Goal: Information Seeking & Learning: Check status

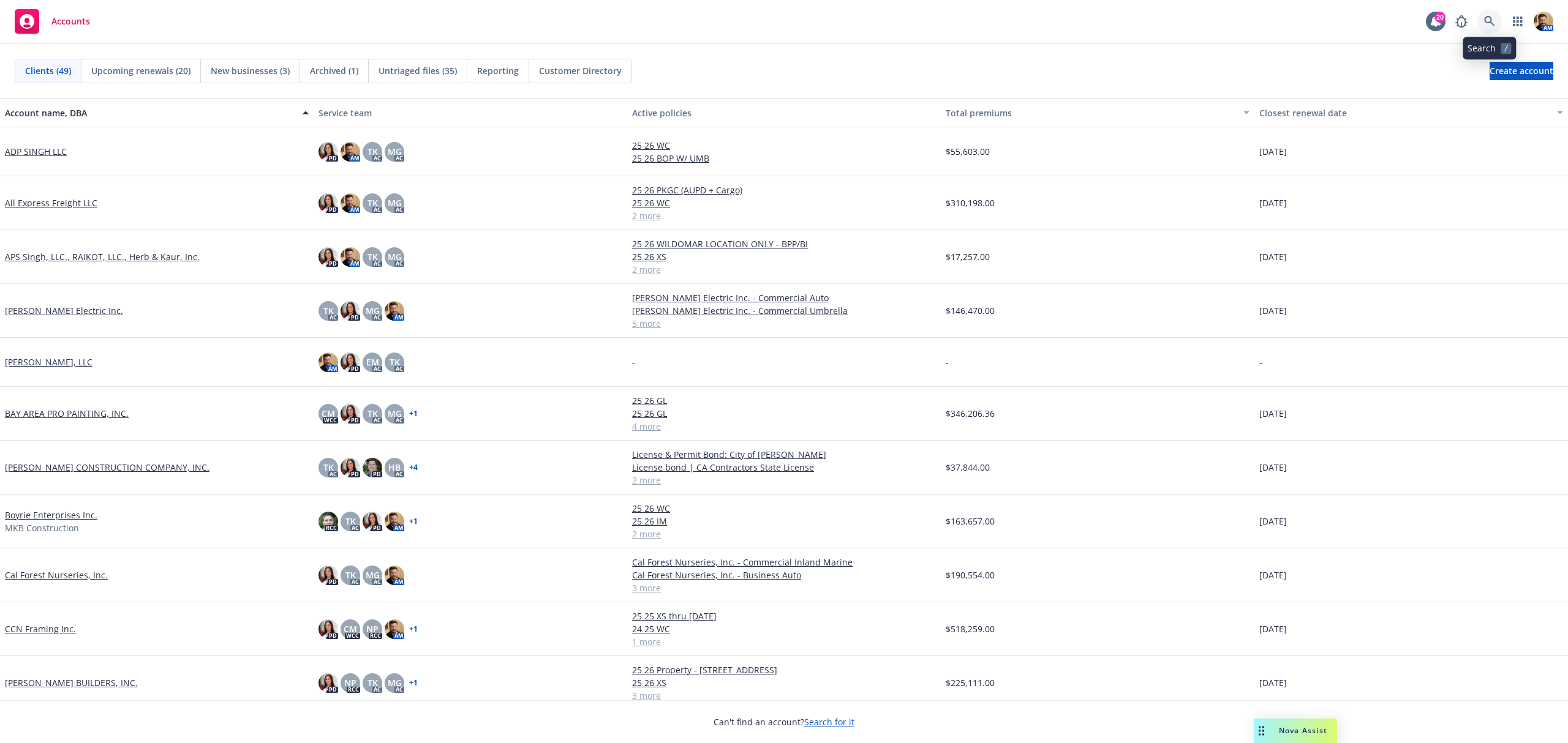
click at [1490, 23] on icon at bounding box center [1489, 21] width 10 height 10
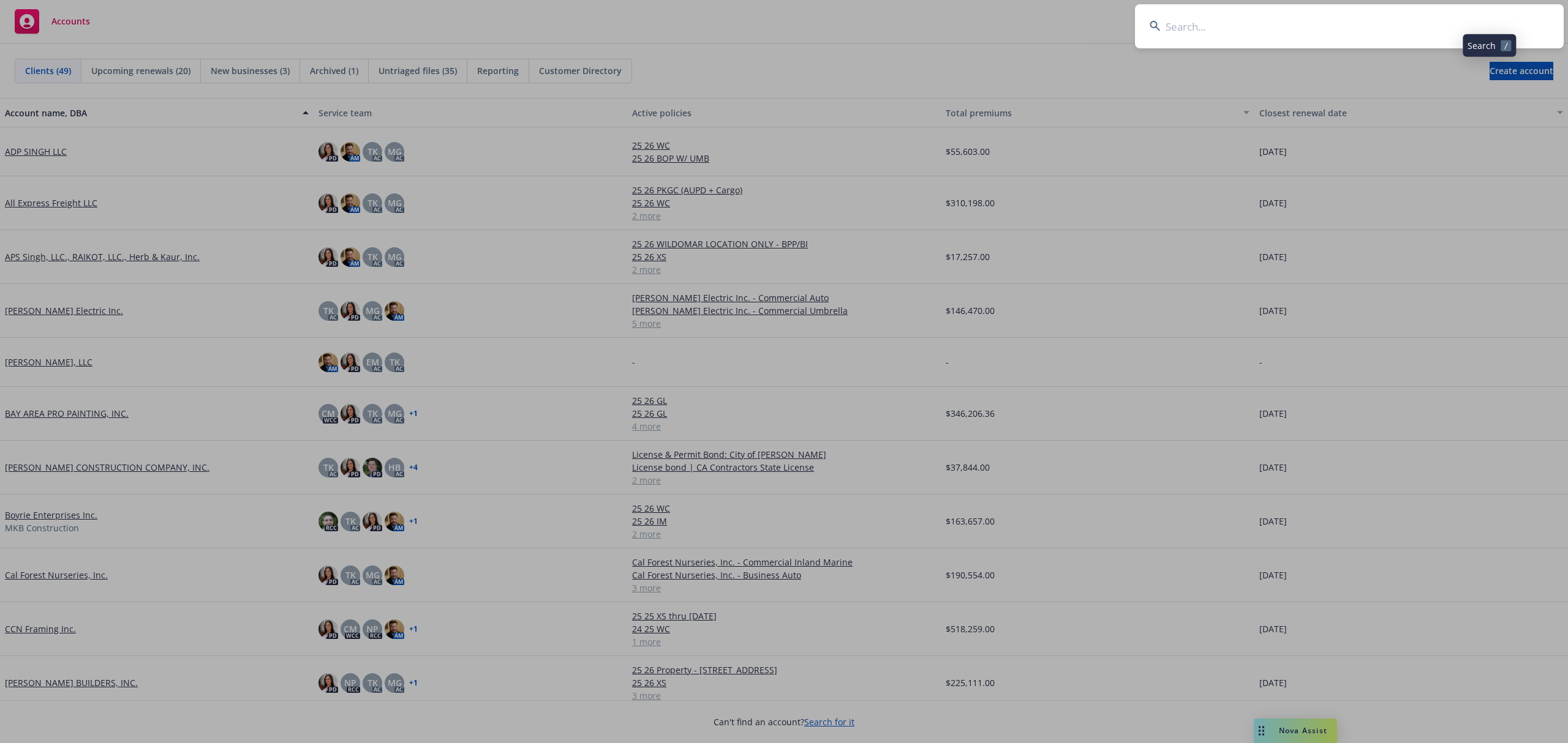
click at [1432, 21] on input at bounding box center [1350, 26] width 429 height 44
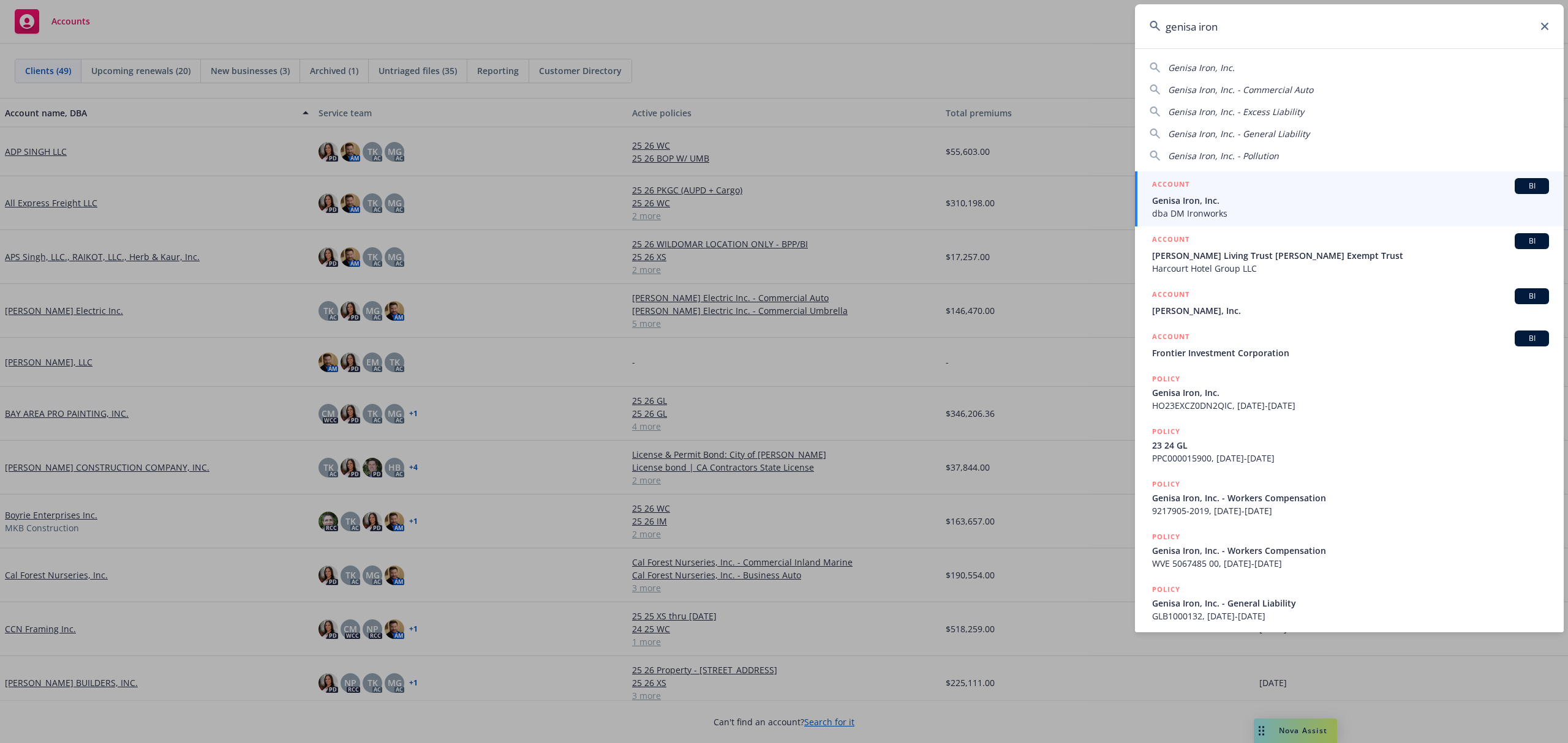
type input "genisa iron"
click at [1163, 213] on li "ACCOUNT BI Genisa Iron, Inc. dba DM Ironworks" at bounding box center [1350, 199] width 429 height 55
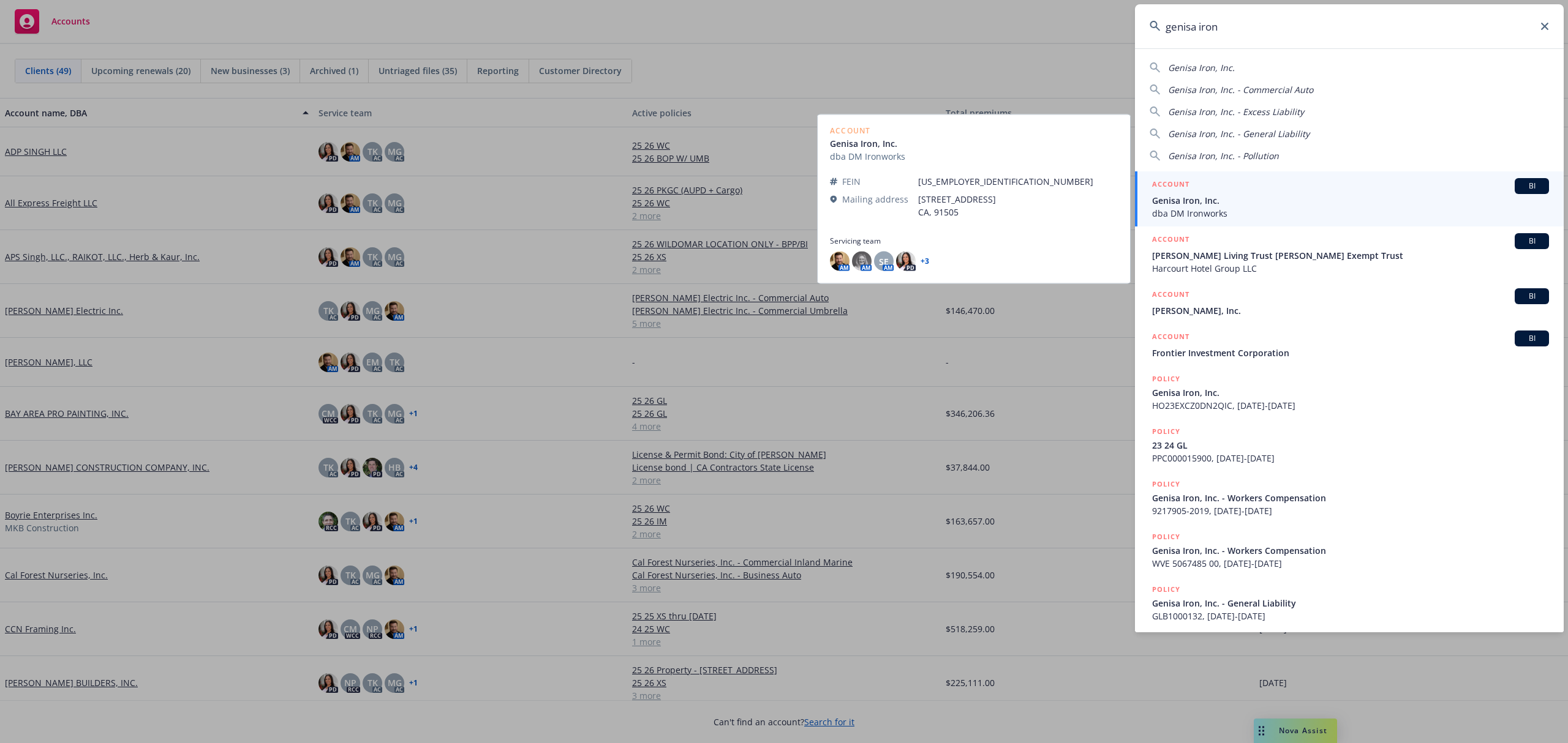
click at [1180, 204] on span "Genisa Iron, Inc." at bounding box center [1351, 200] width 397 height 13
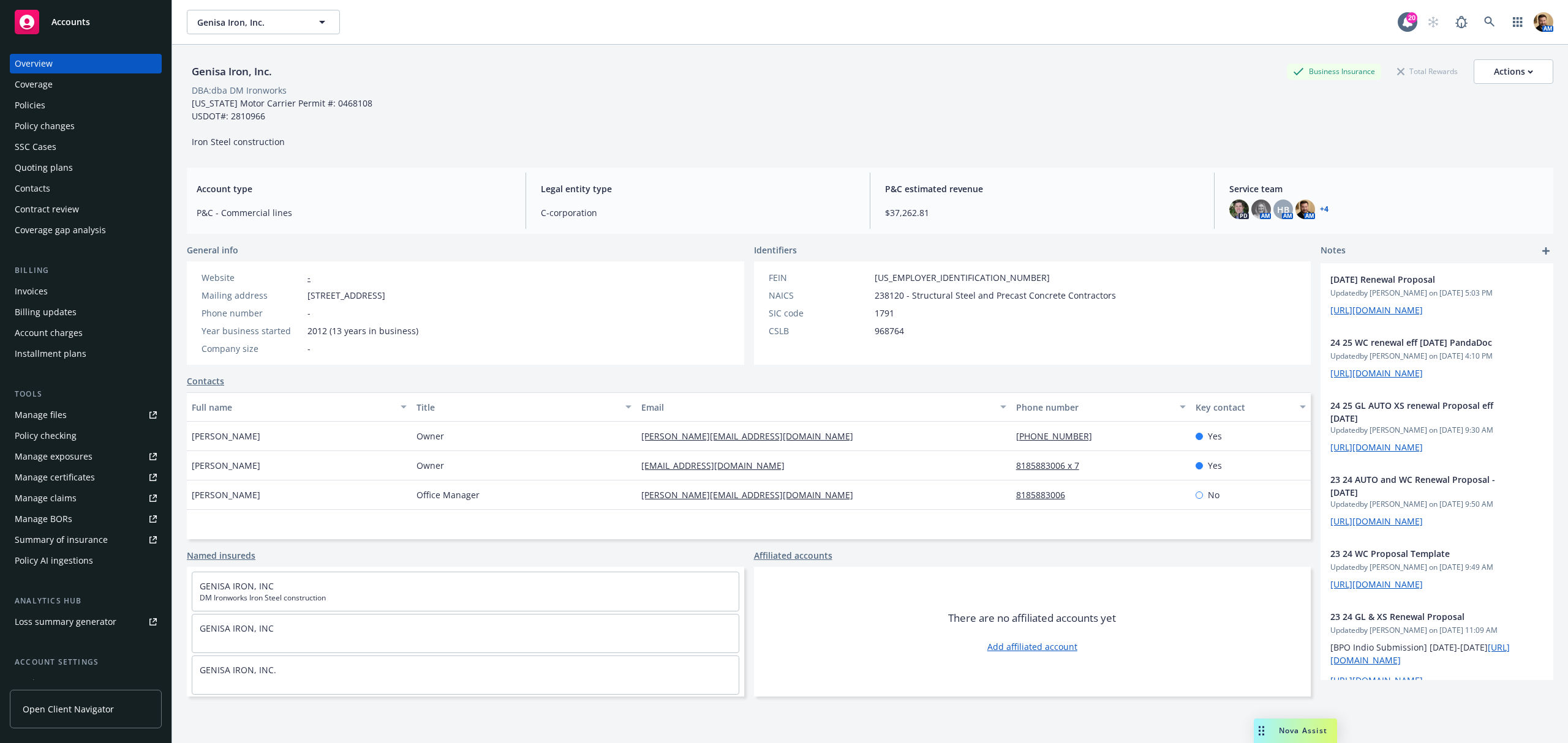
click at [66, 170] on div "Quoting plans" at bounding box center [44, 167] width 59 height 19
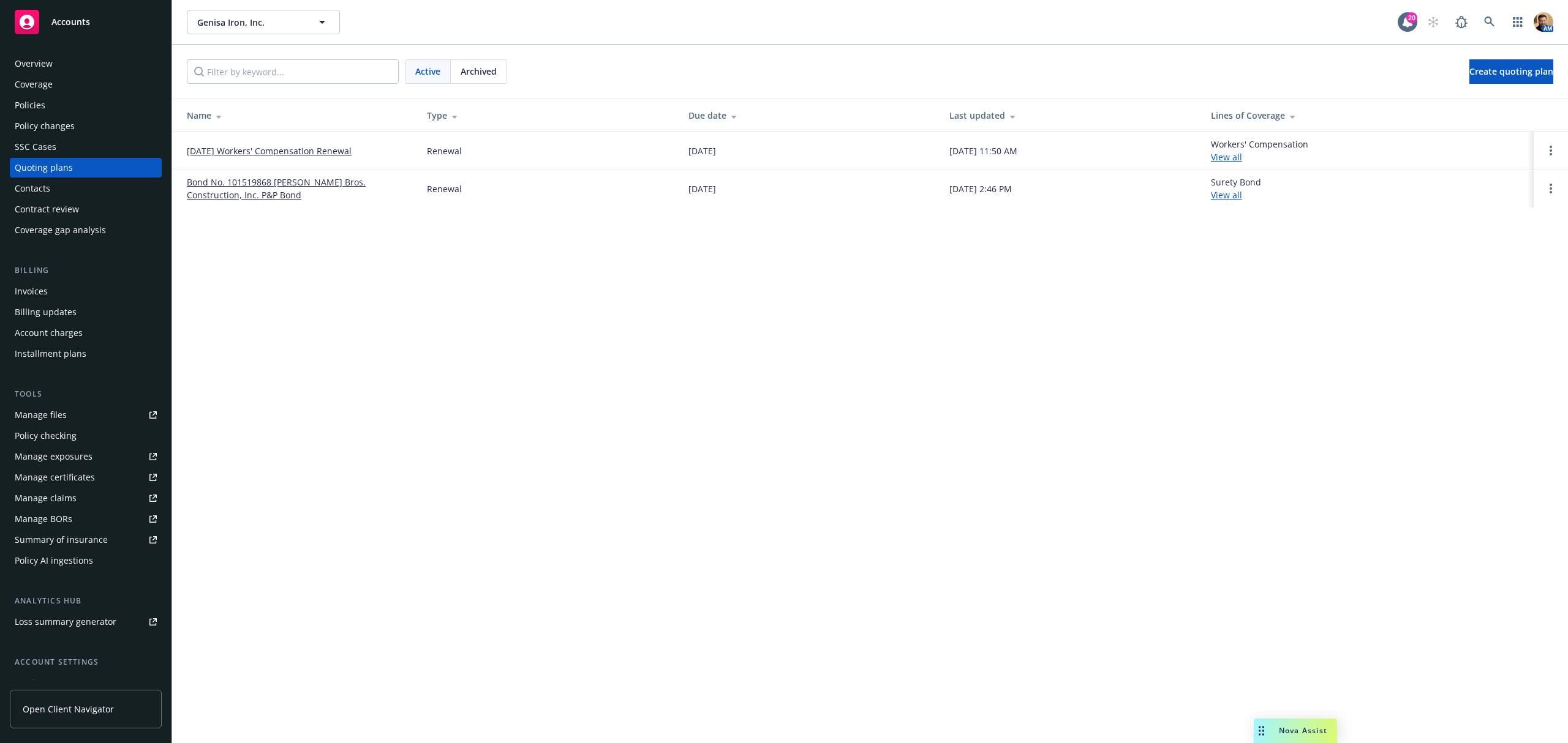
click at [299, 151] on link "09/21/25 Workers' Compensation Renewal" at bounding box center [269, 151] width 165 height 13
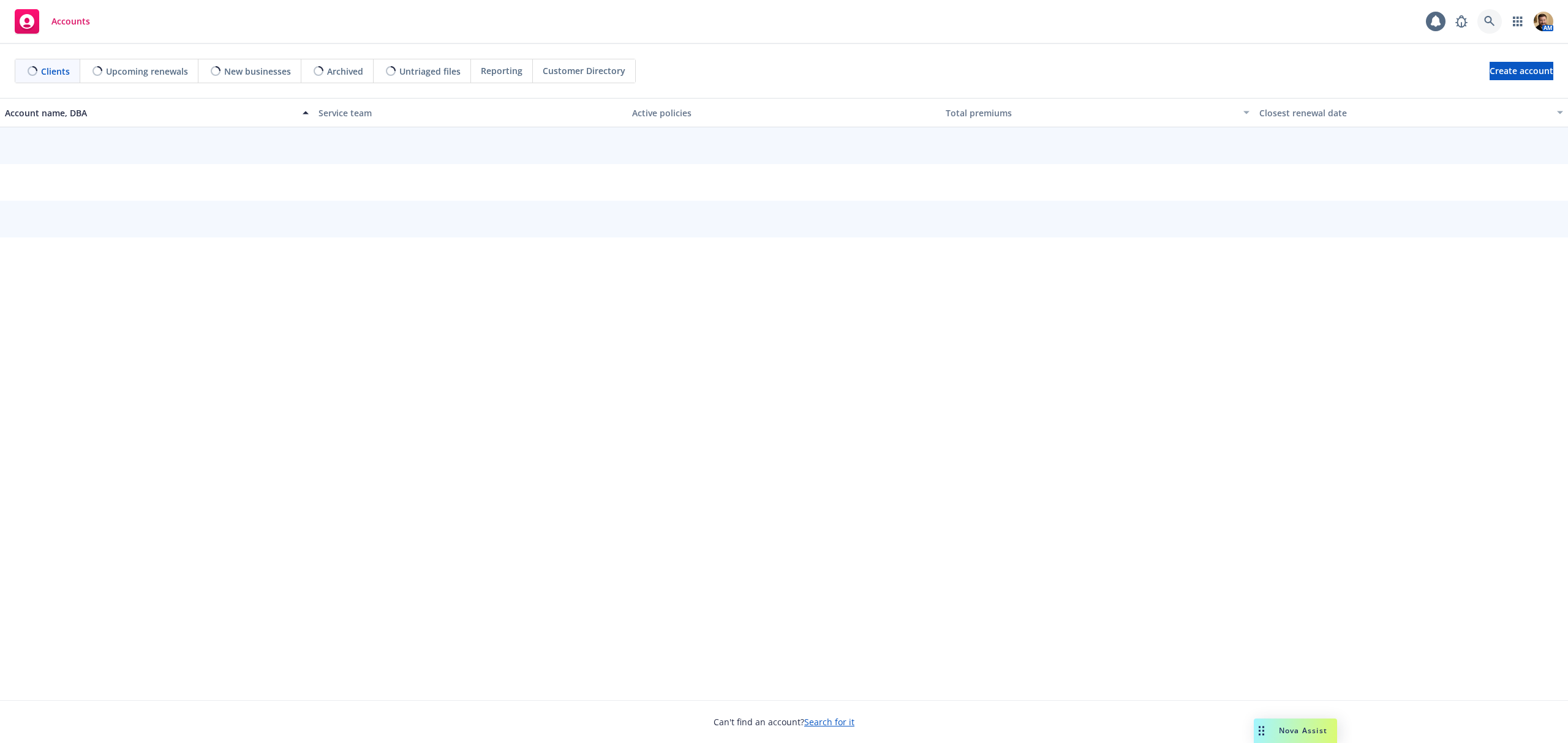
click at [1488, 23] on icon at bounding box center [1489, 21] width 11 height 11
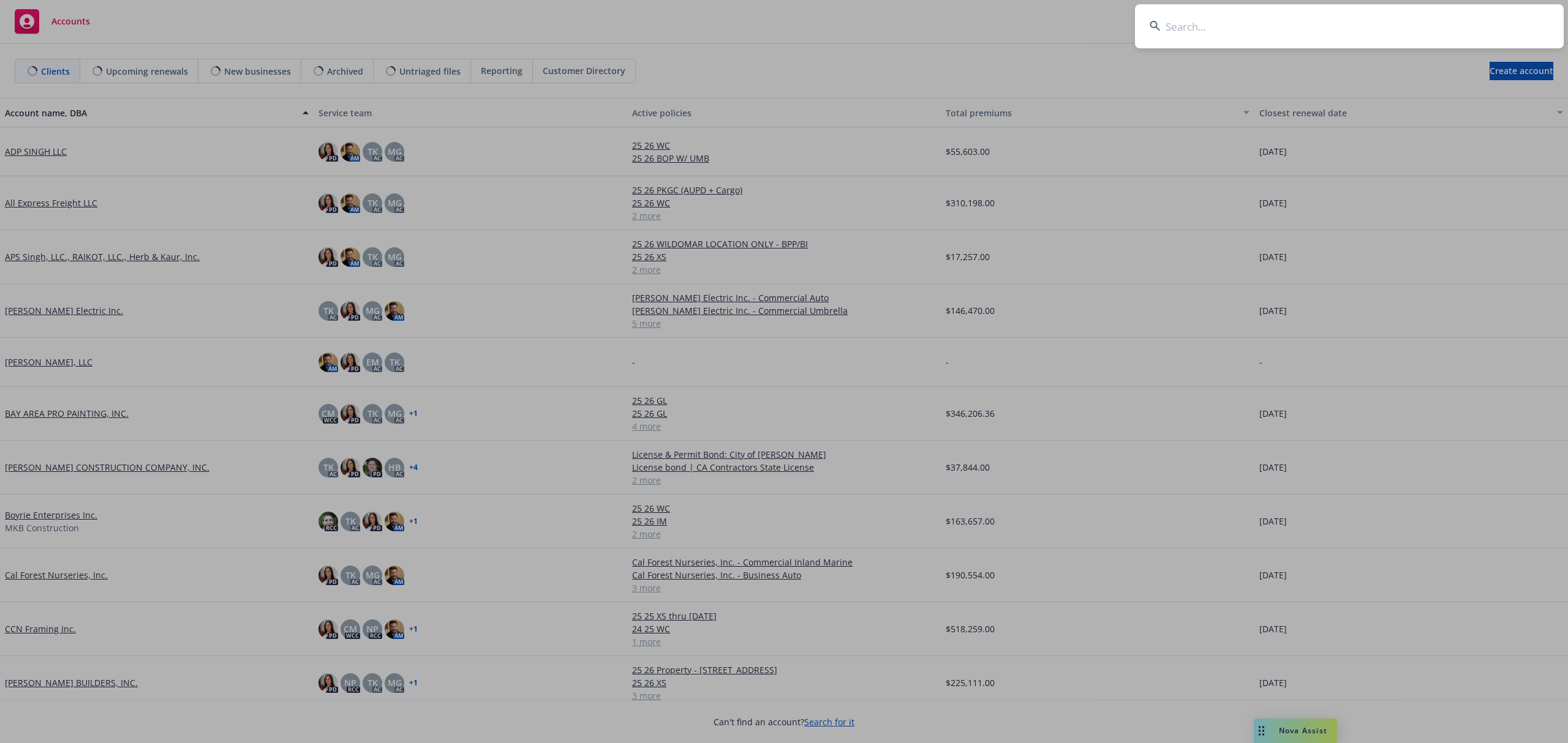
click at [1478, 29] on input at bounding box center [1350, 26] width 429 height 44
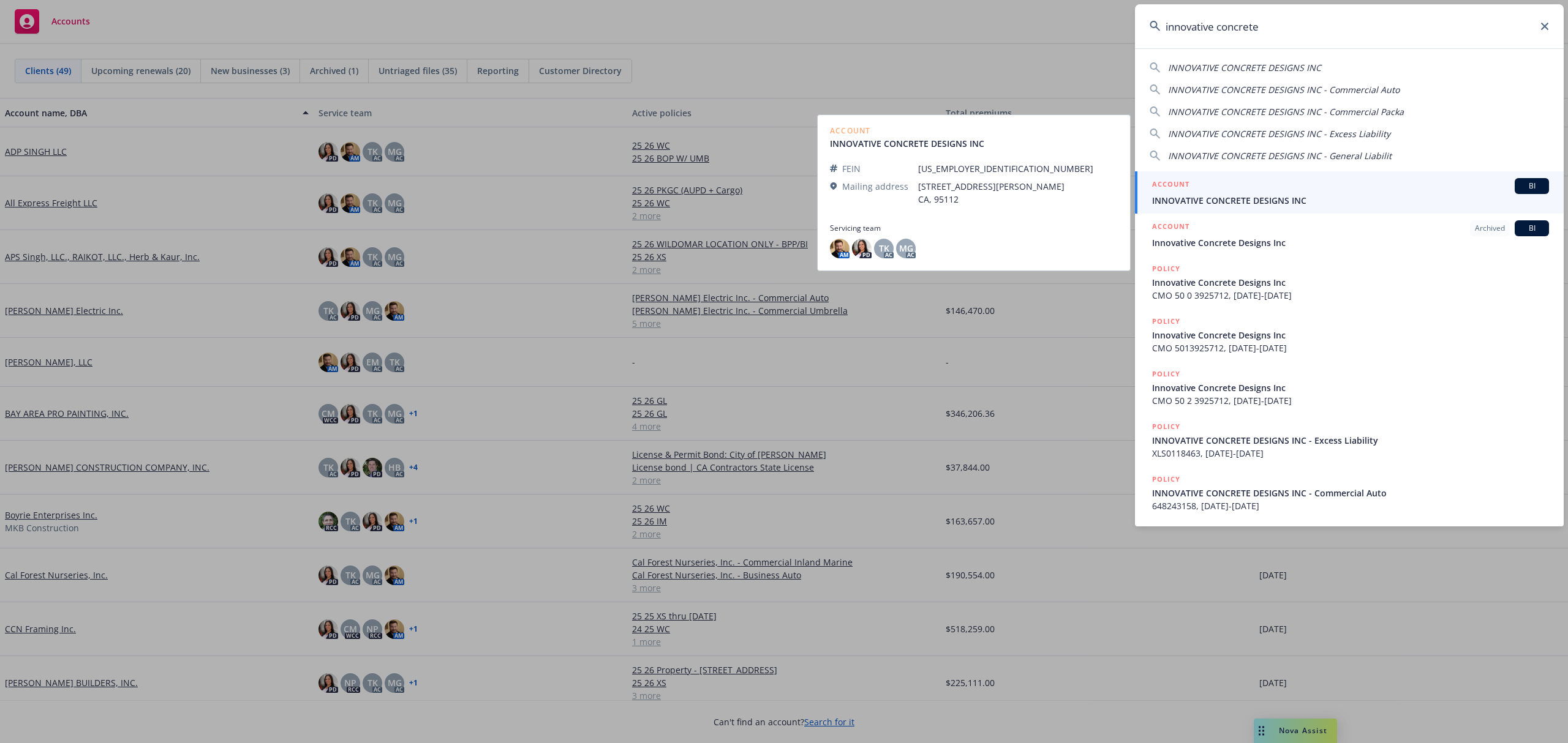
type input "innovative concrete"
click at [1241, 195] on span "INNOVATIVE CONCRETE DESIGNS INC" at bounding box center [1351, 200] width 397 height 13
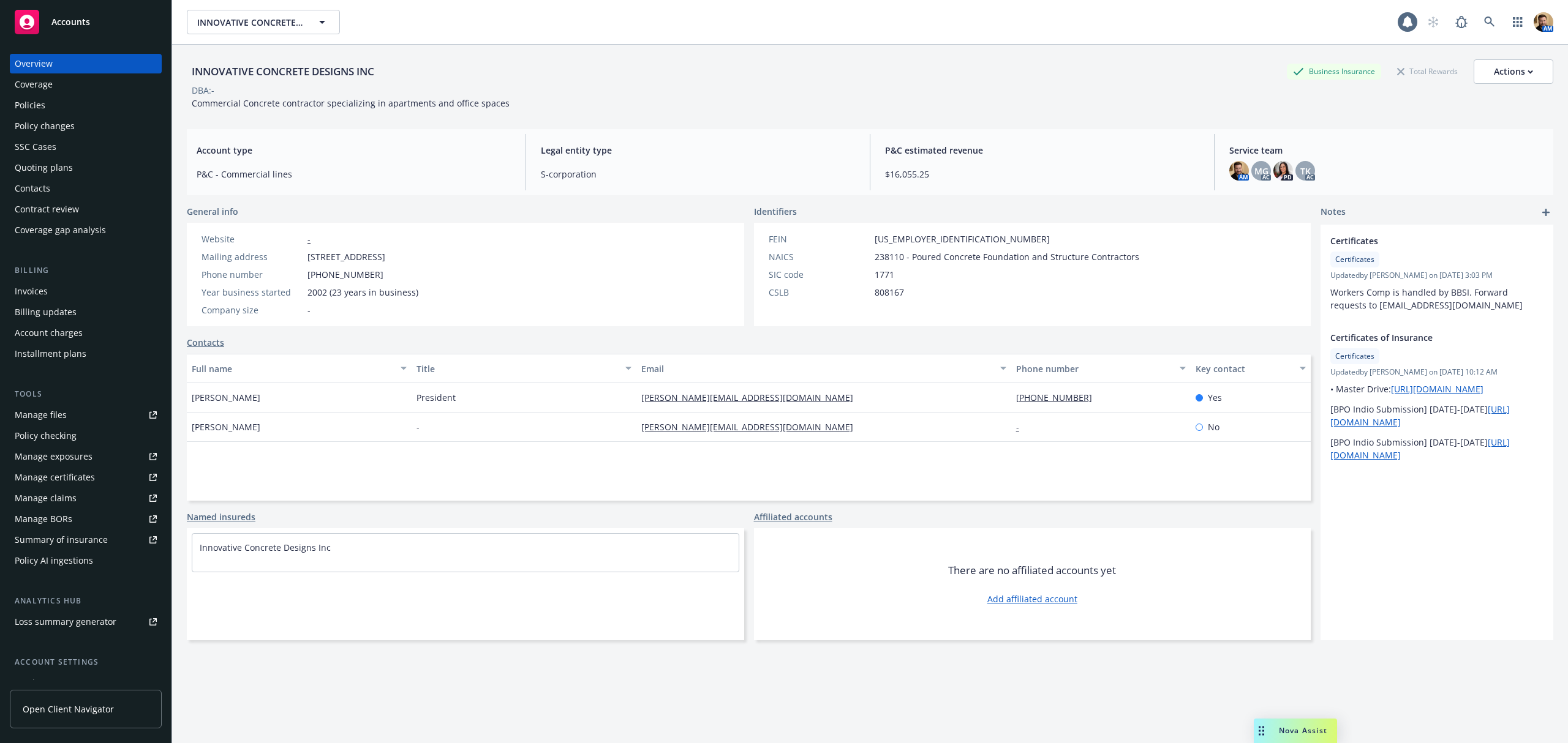
click at [62, 162] on div "Quoting plans" at bounding box center [44, 167] width 59 height 19
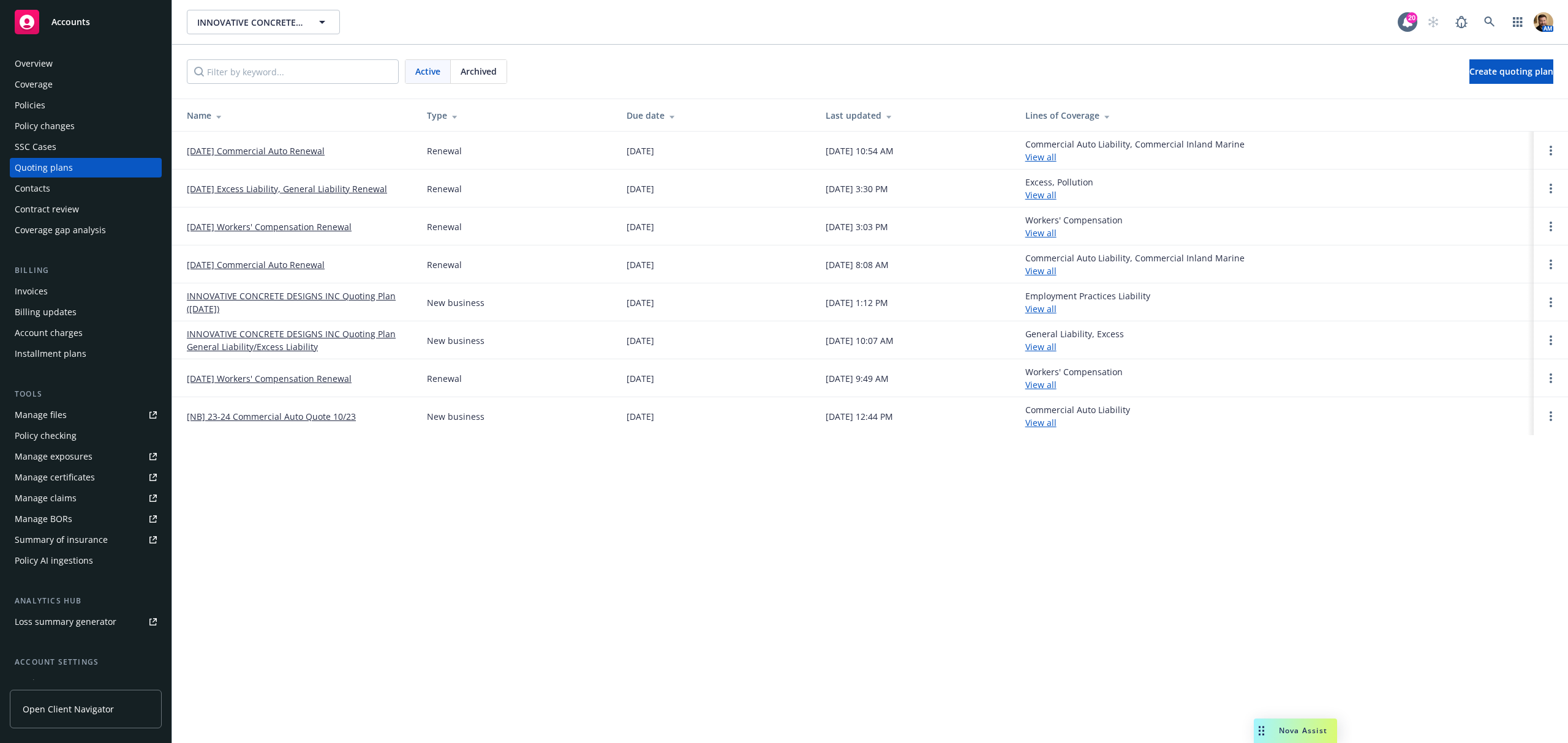
click at [55, 109] on div "Policies" at bounding box center [86, 105] width 142 height 19
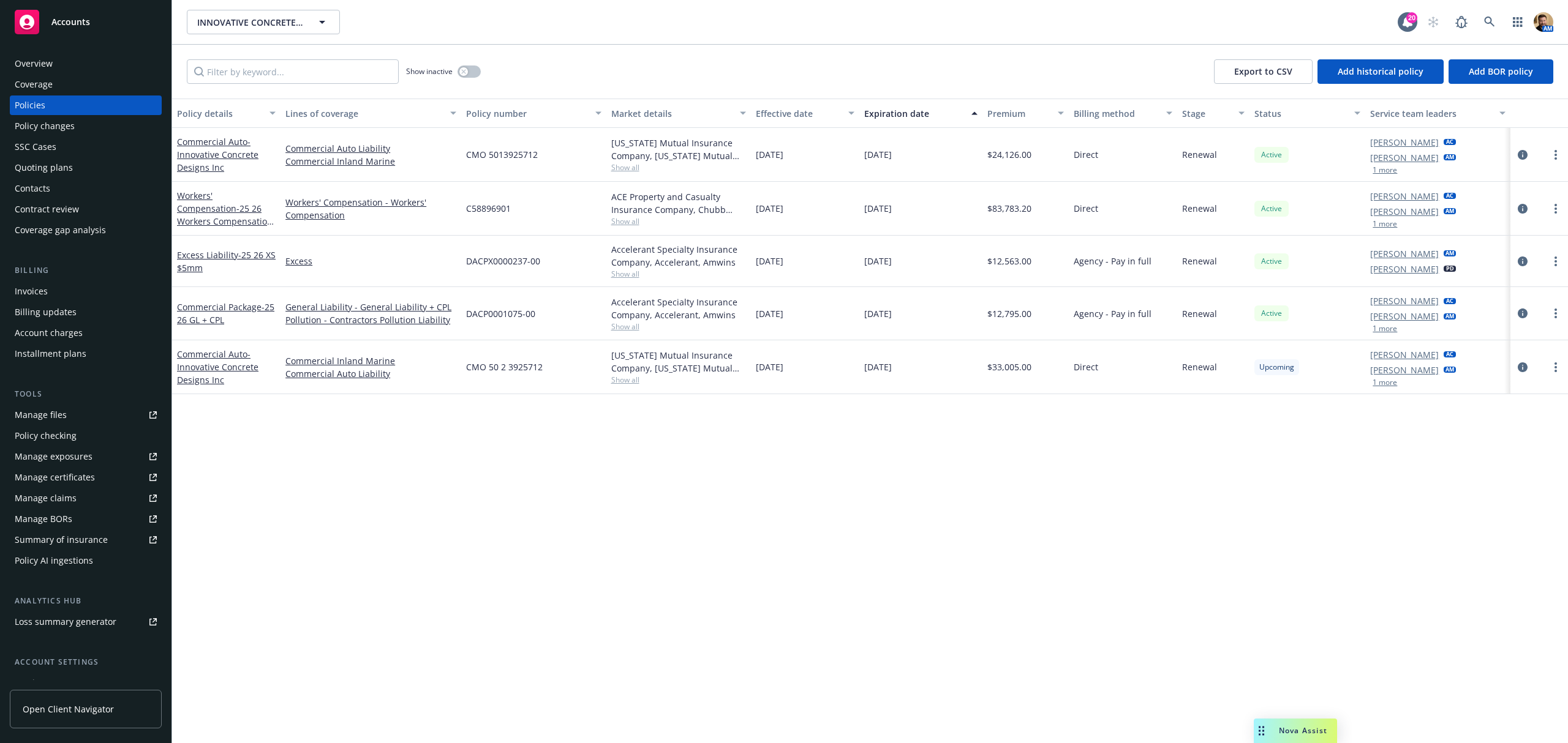
click at [61, 167] on div "Quoting plans" at bounding box center [44, 167] width 59 height 19
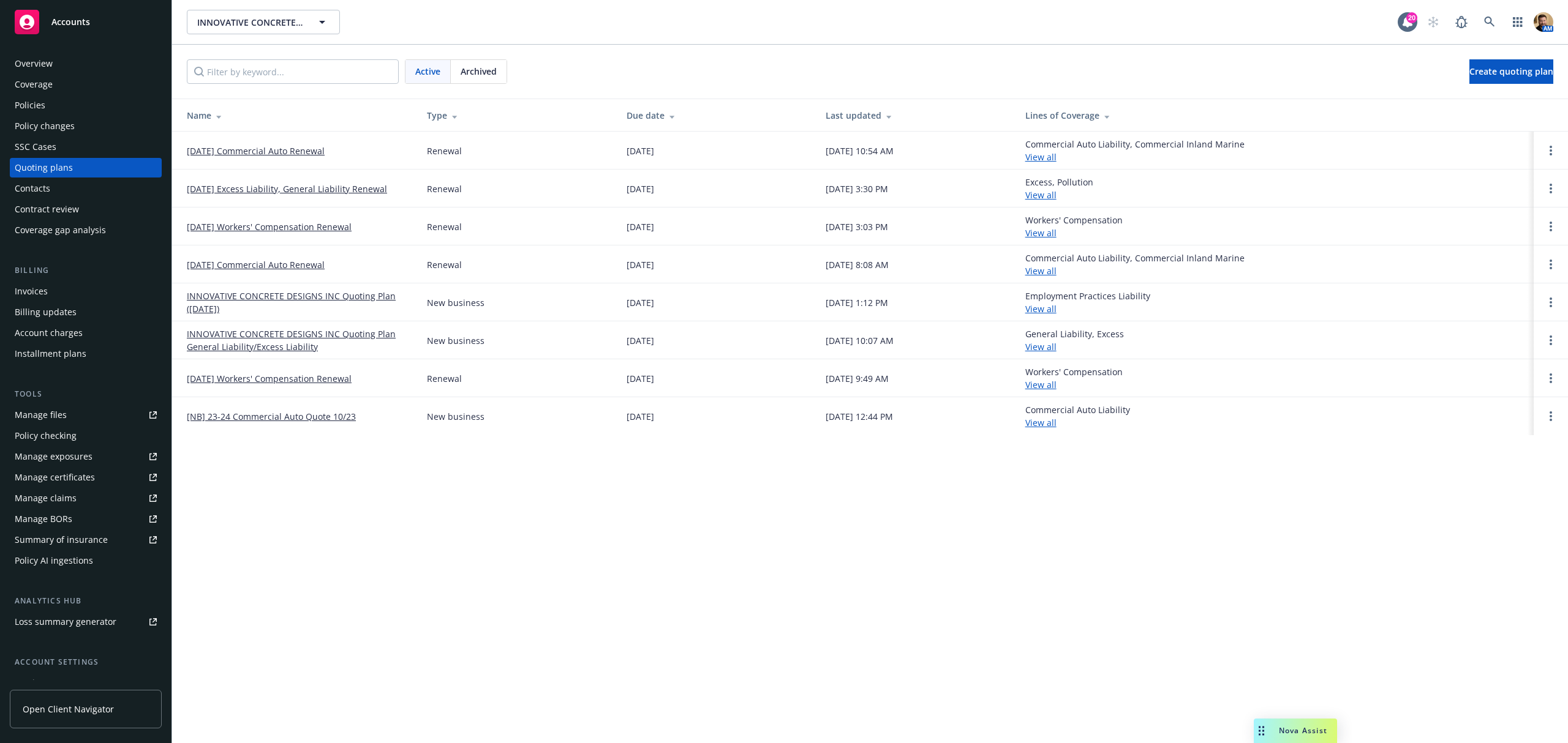
click at [254, 151] on link "10/23/25 Commercial Auto Renewal" at bounding box center [255, 151] width 138 height 13
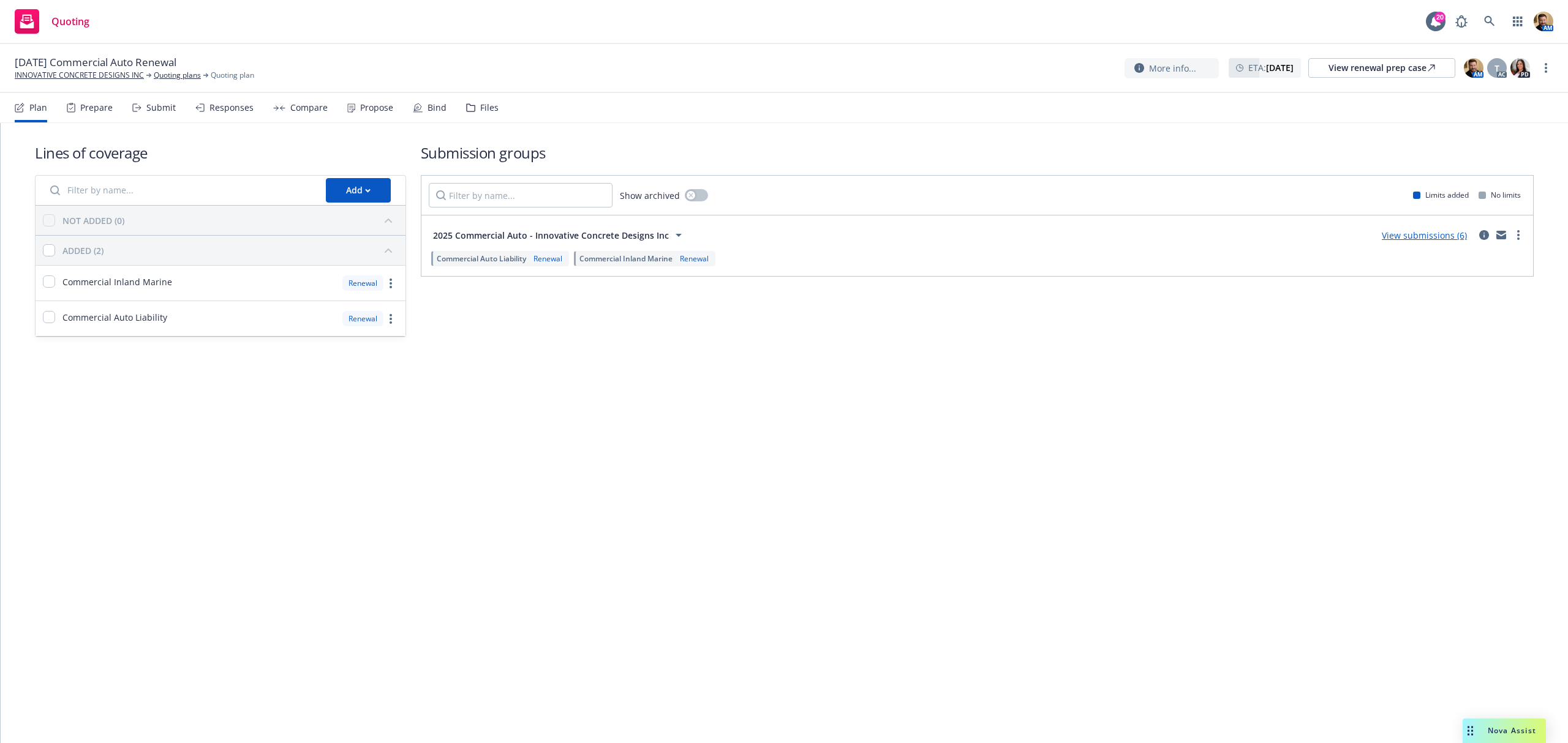
click at [481, 104] on div "Files" at bounding box center [490, 108] width 18 height 10
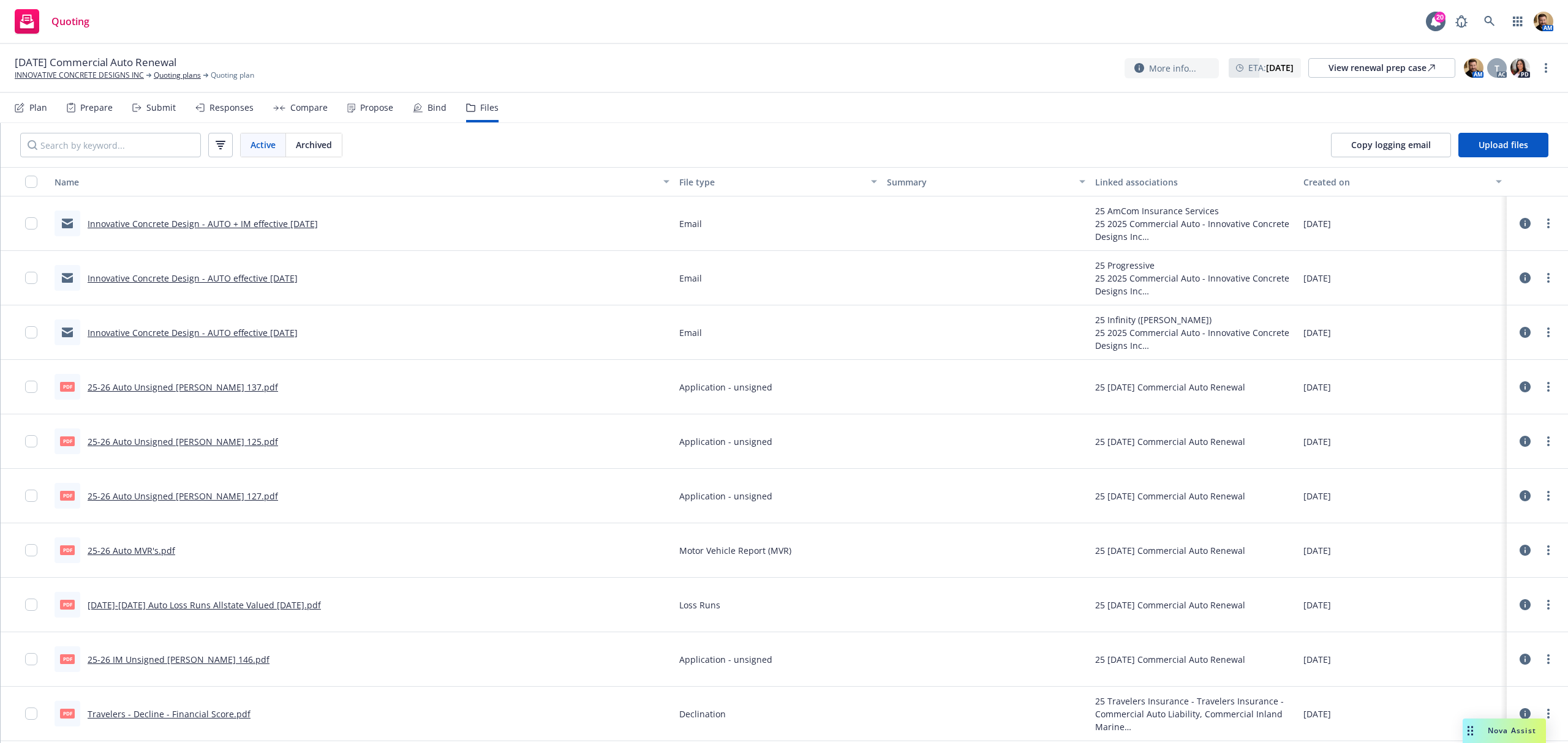
click at [684, 179] on div "File type" at bounding box center [772, 182] width 185 height 13
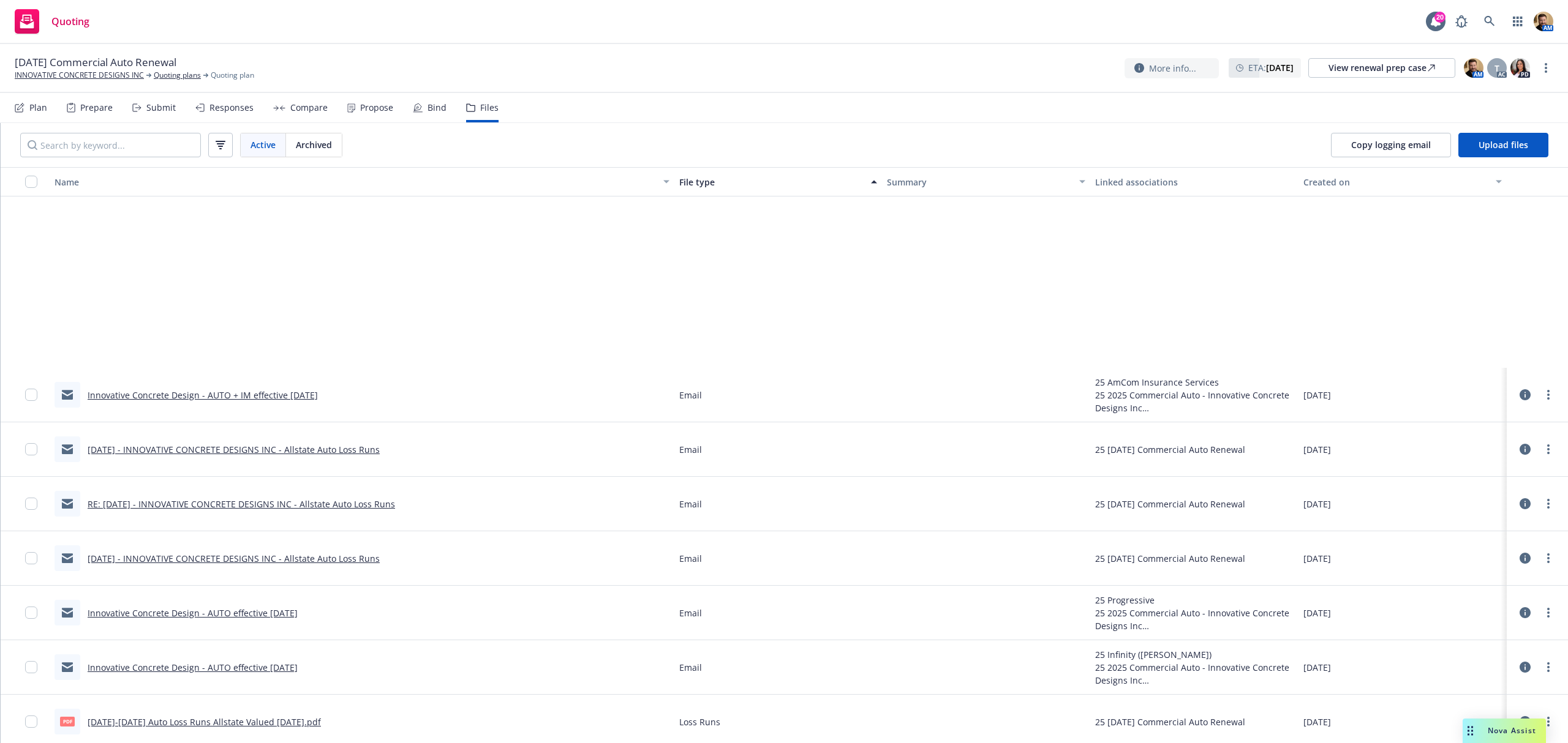
scroll to position [432, 0]
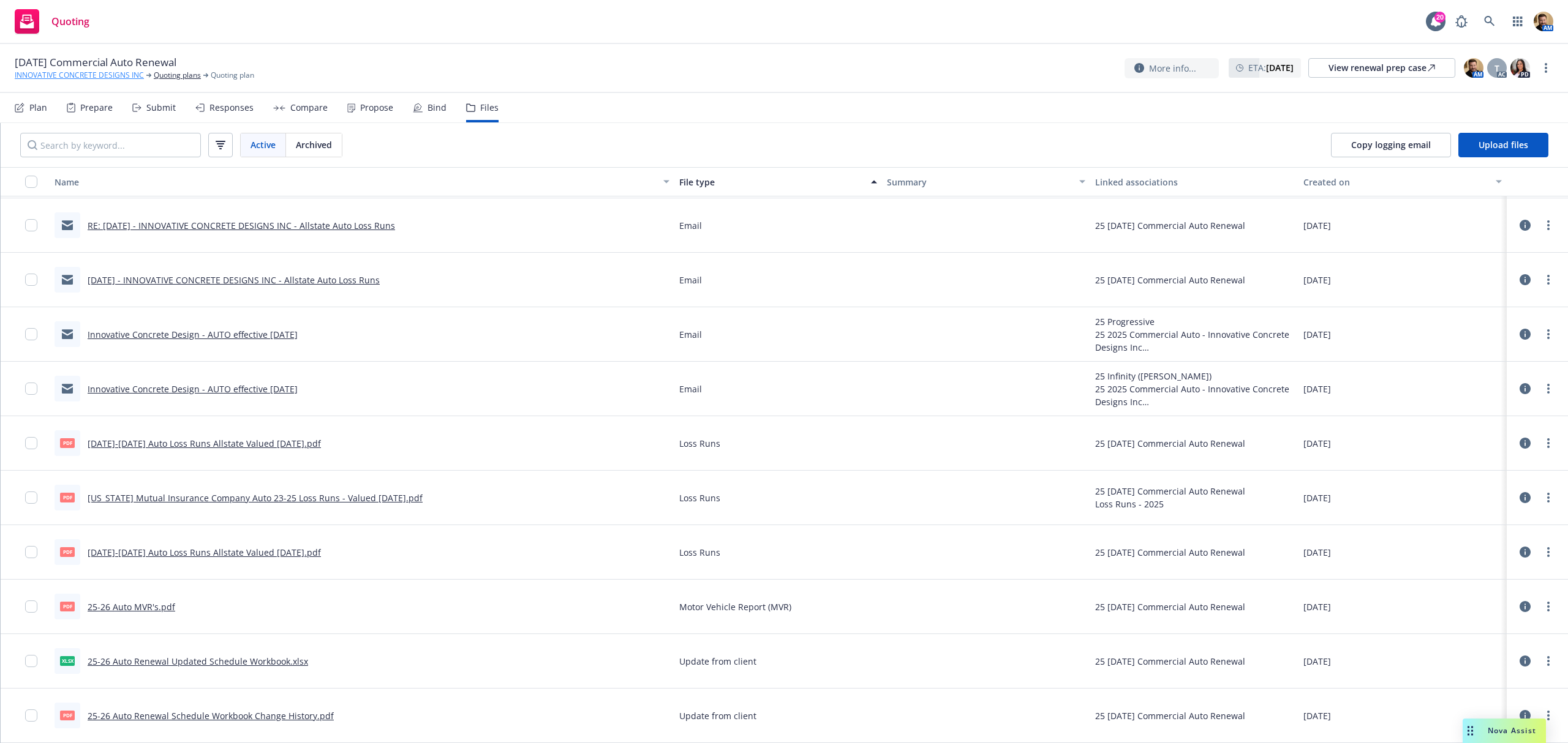
click at [111, 74] on link "INNOVATIVE CONCRETE DESIGNS INC" at bounding box center [80, 74] width 129 height 11
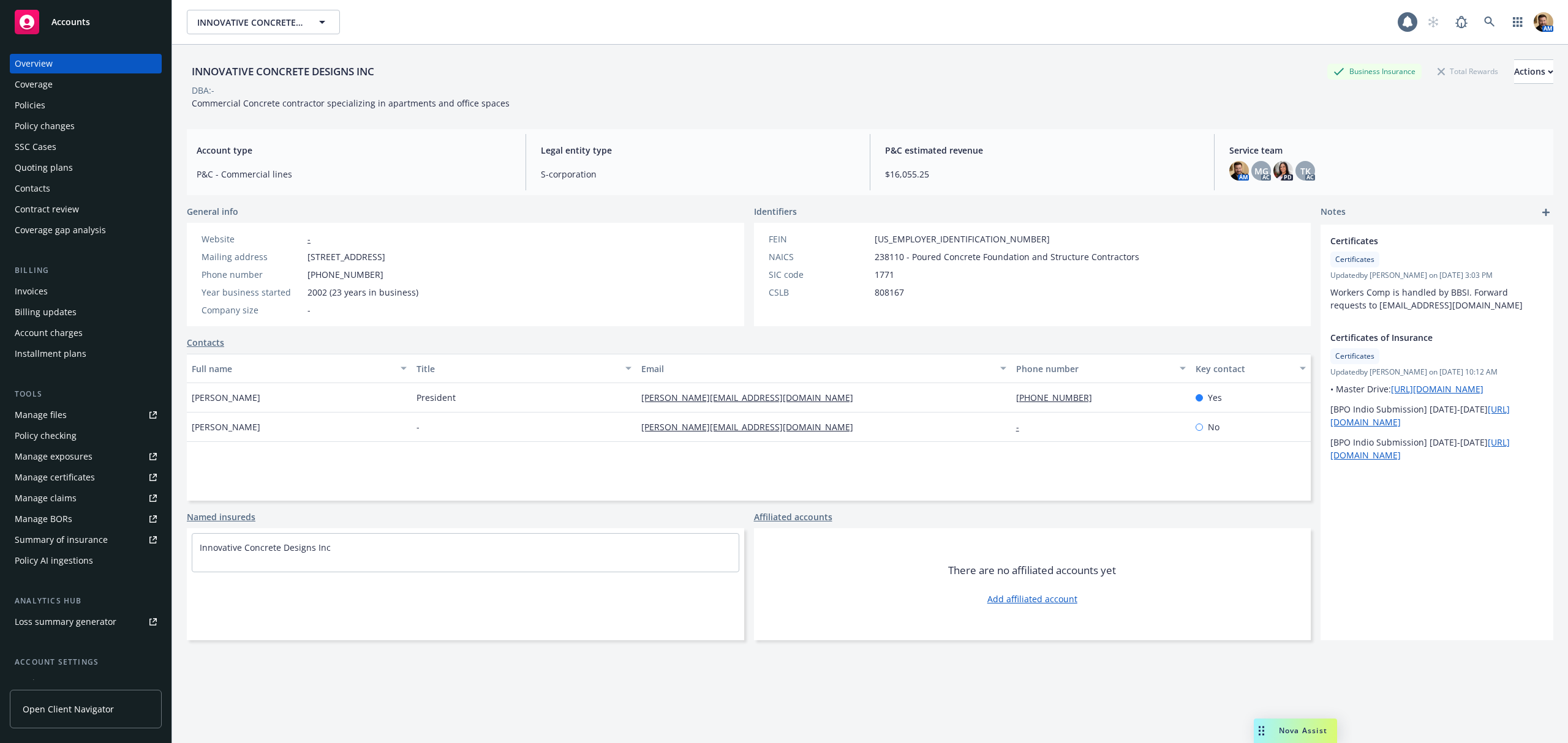
click at [42, 103] on div "Policies" at bounding box center [30, 105] width 31 height 19
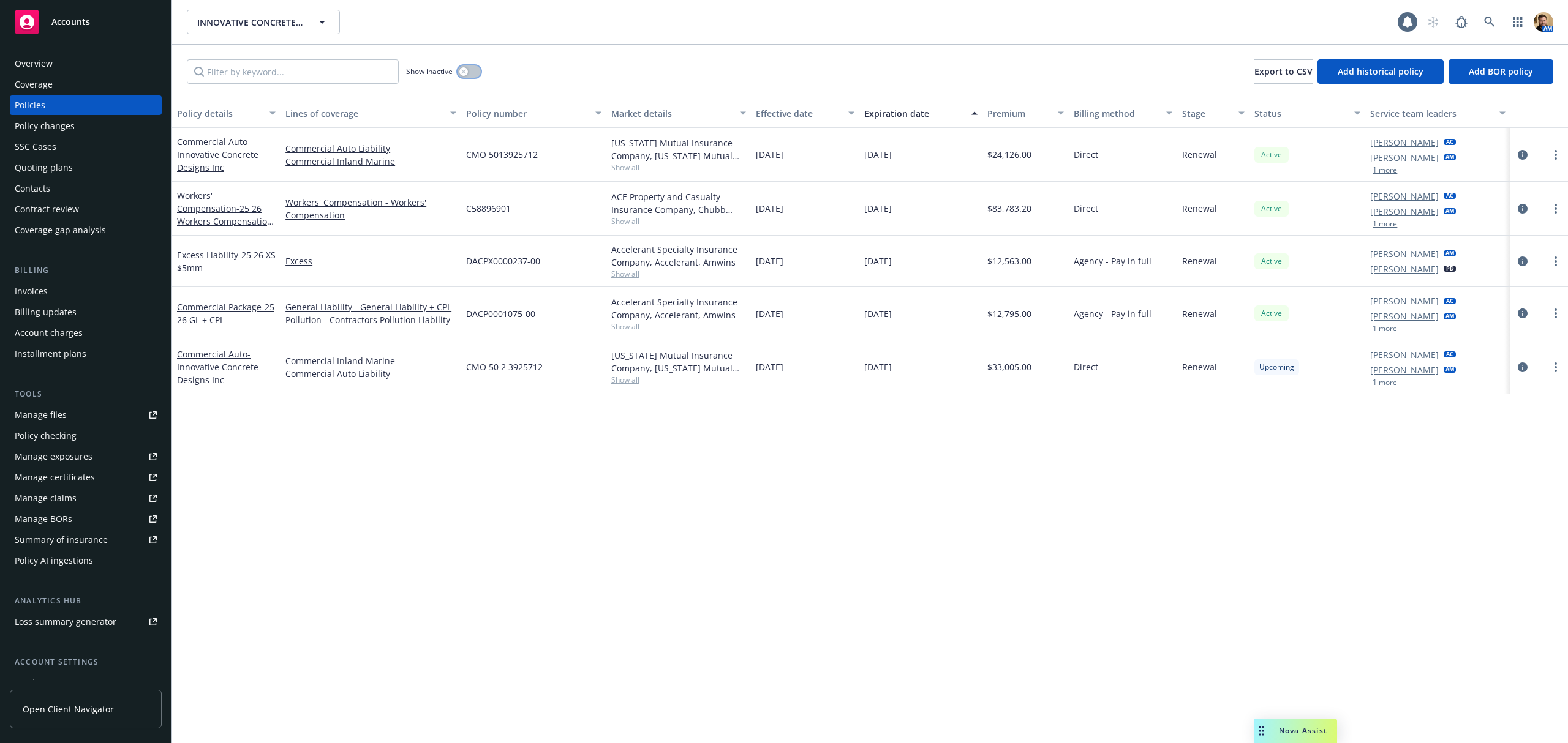
click at [464, 72] on icon "button" at bounding box center [463, 71] width 4 height 4
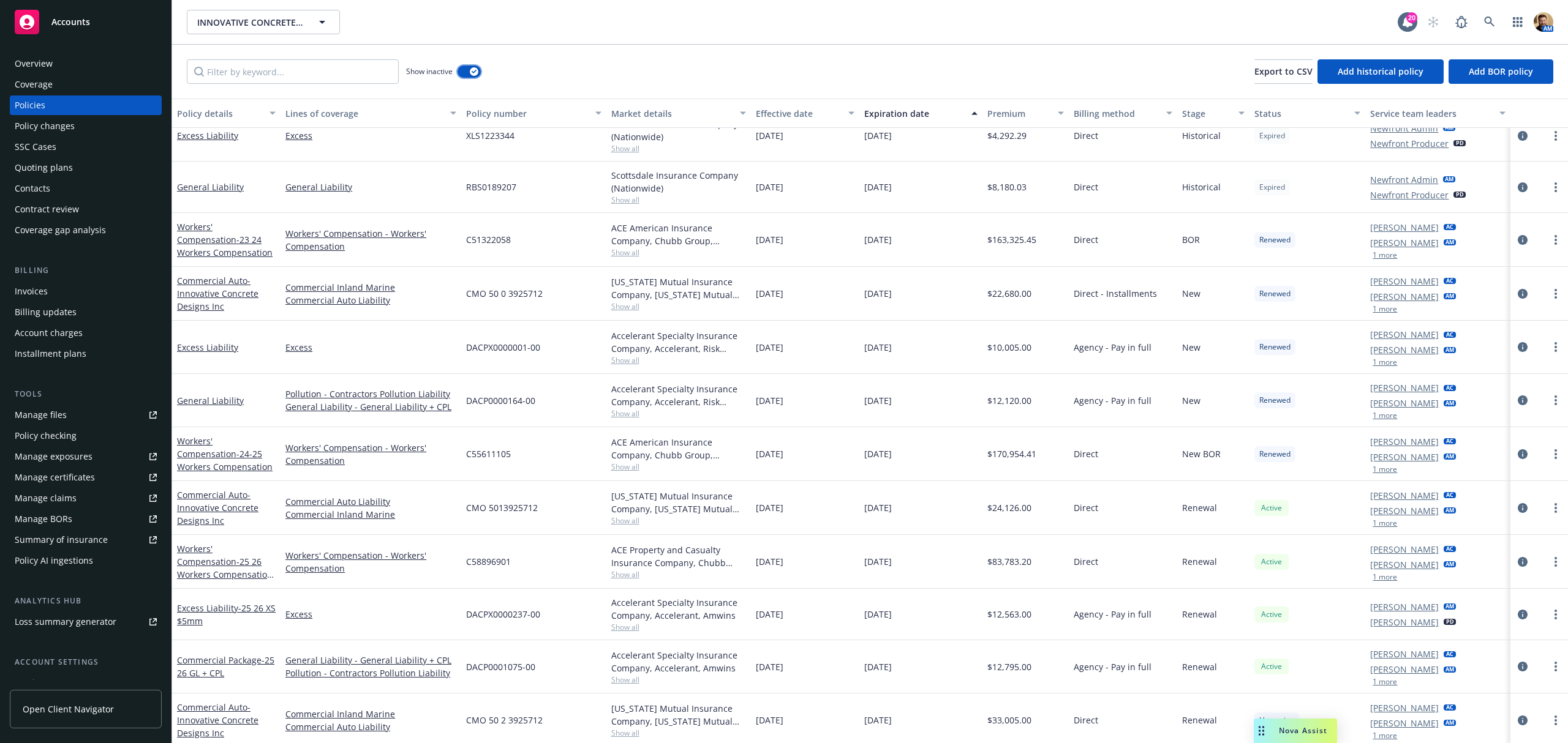
scroll to position [661, 0]
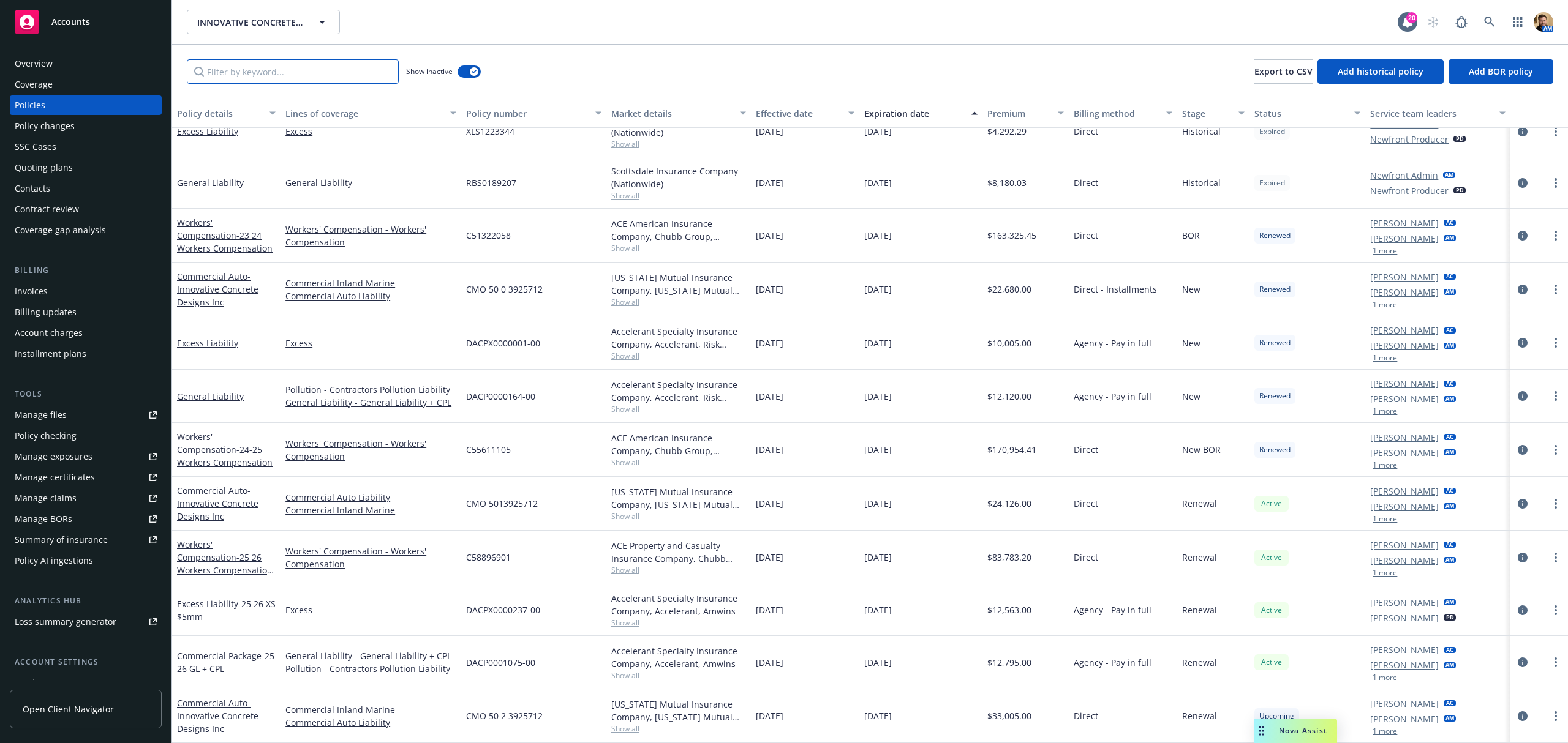
click at [319, 79] on input "Filter by keyword..." at bounding box center [292, 71] width 212 height 24
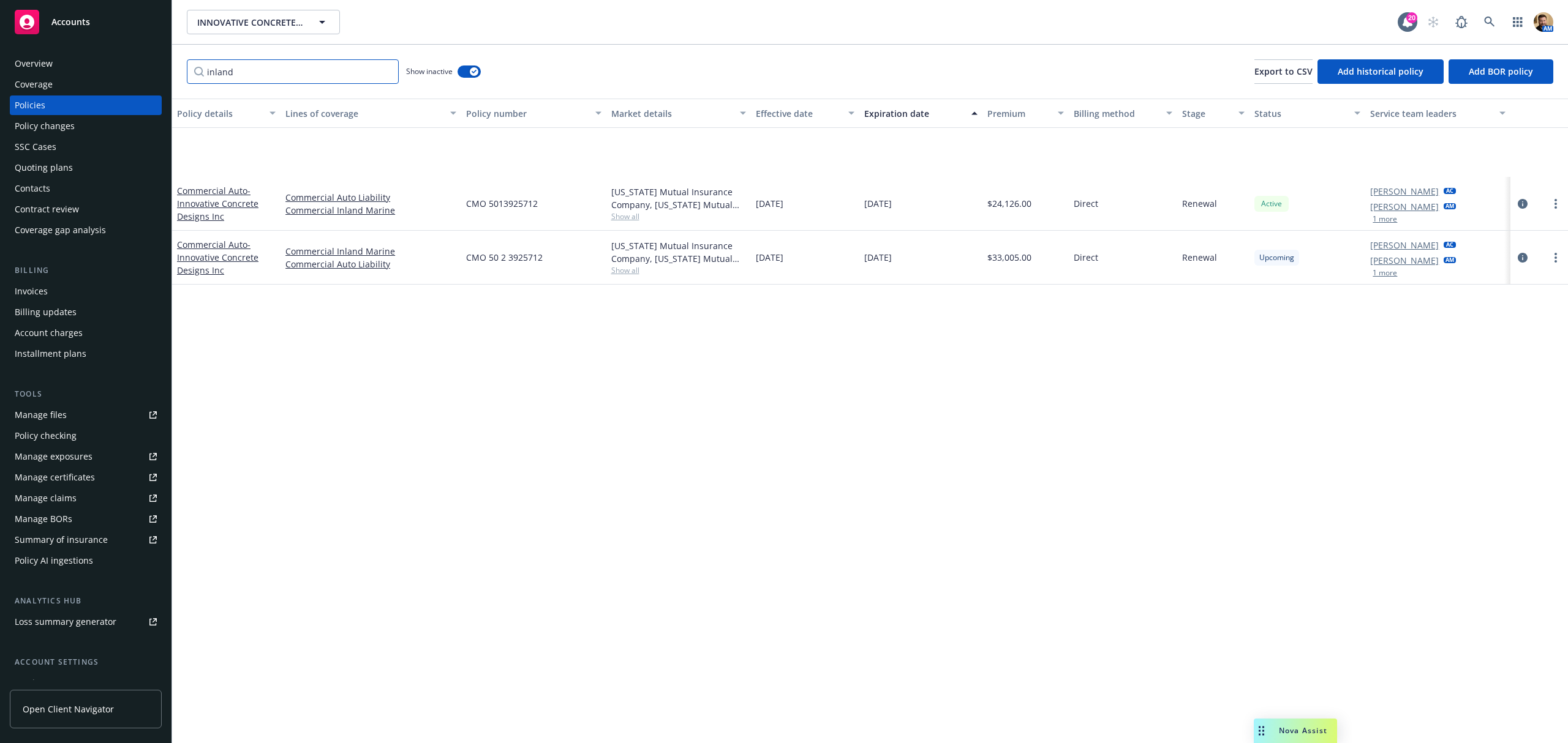
scroll to position [0, 0]
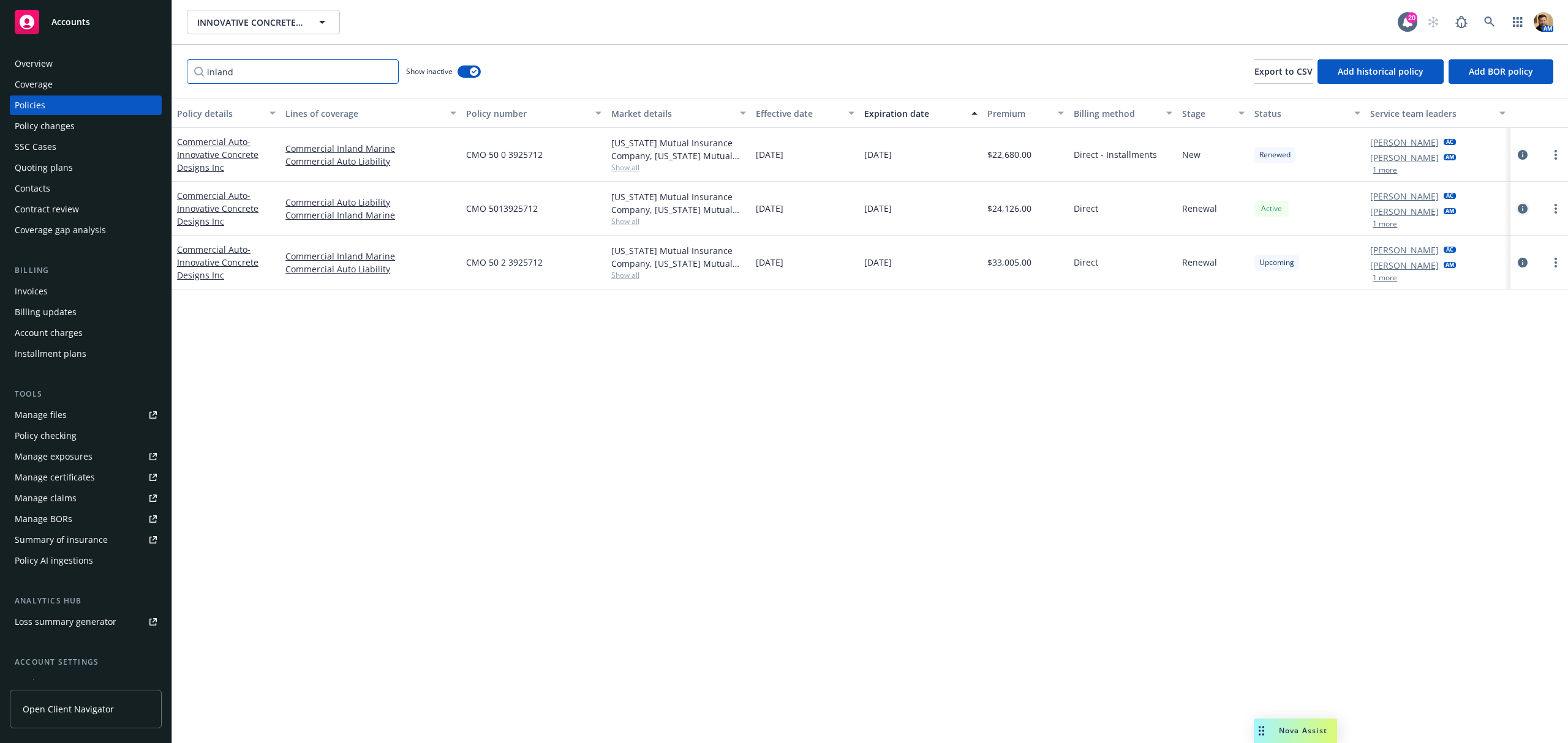
type input "inland"
click at [1523, 211] on icon "circleInformation" at bounding box center [1523, 209] width 10 height 10
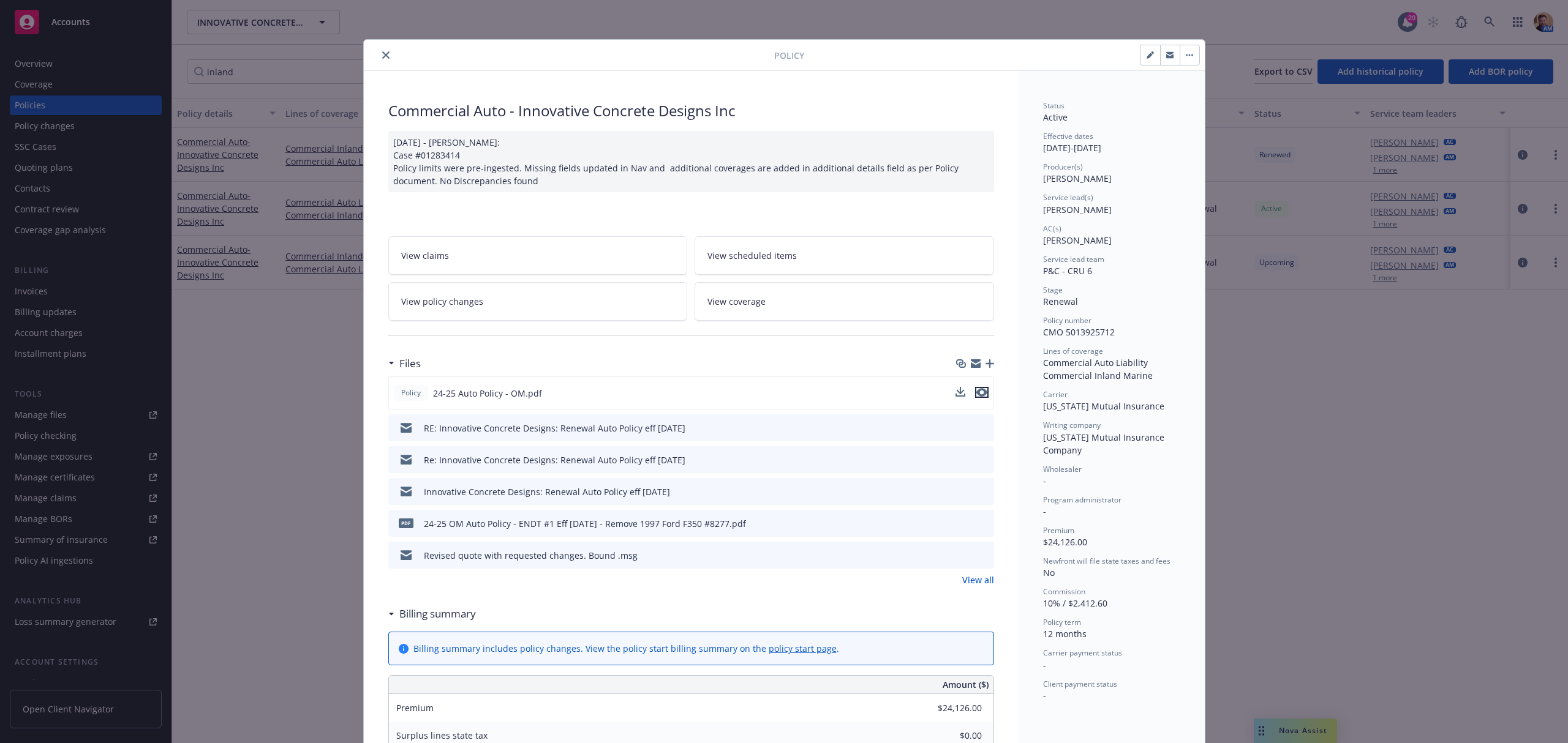
click at [978, 392] on icon "preview file" at bounding box center [981, 392] width 11 height 8
click at [383, 58] on icon "close" at bounding box center [386, 54] width 8 height 8
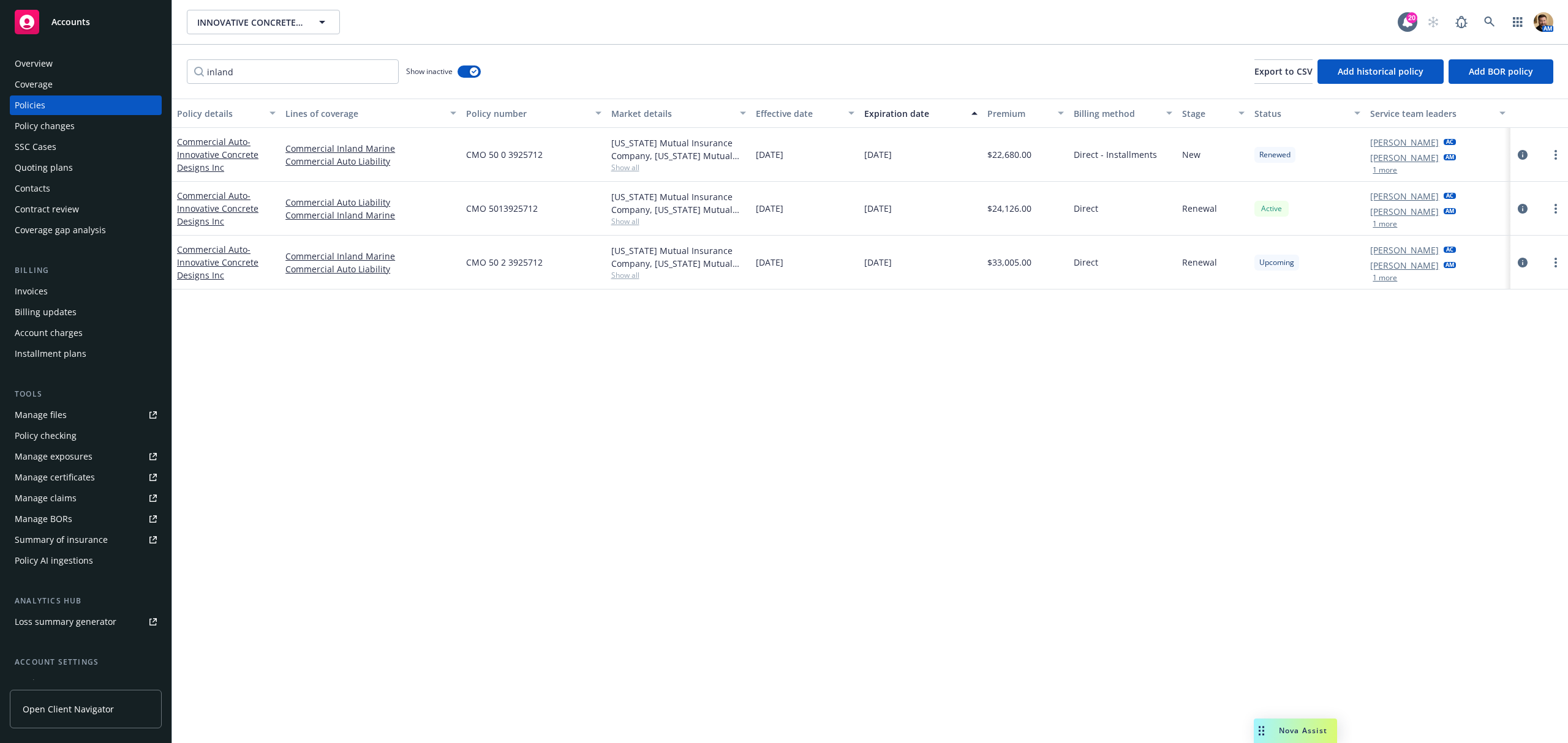
click at [38, 54] on div "Overview" at bounding box center [33, 63] width 38 height 19
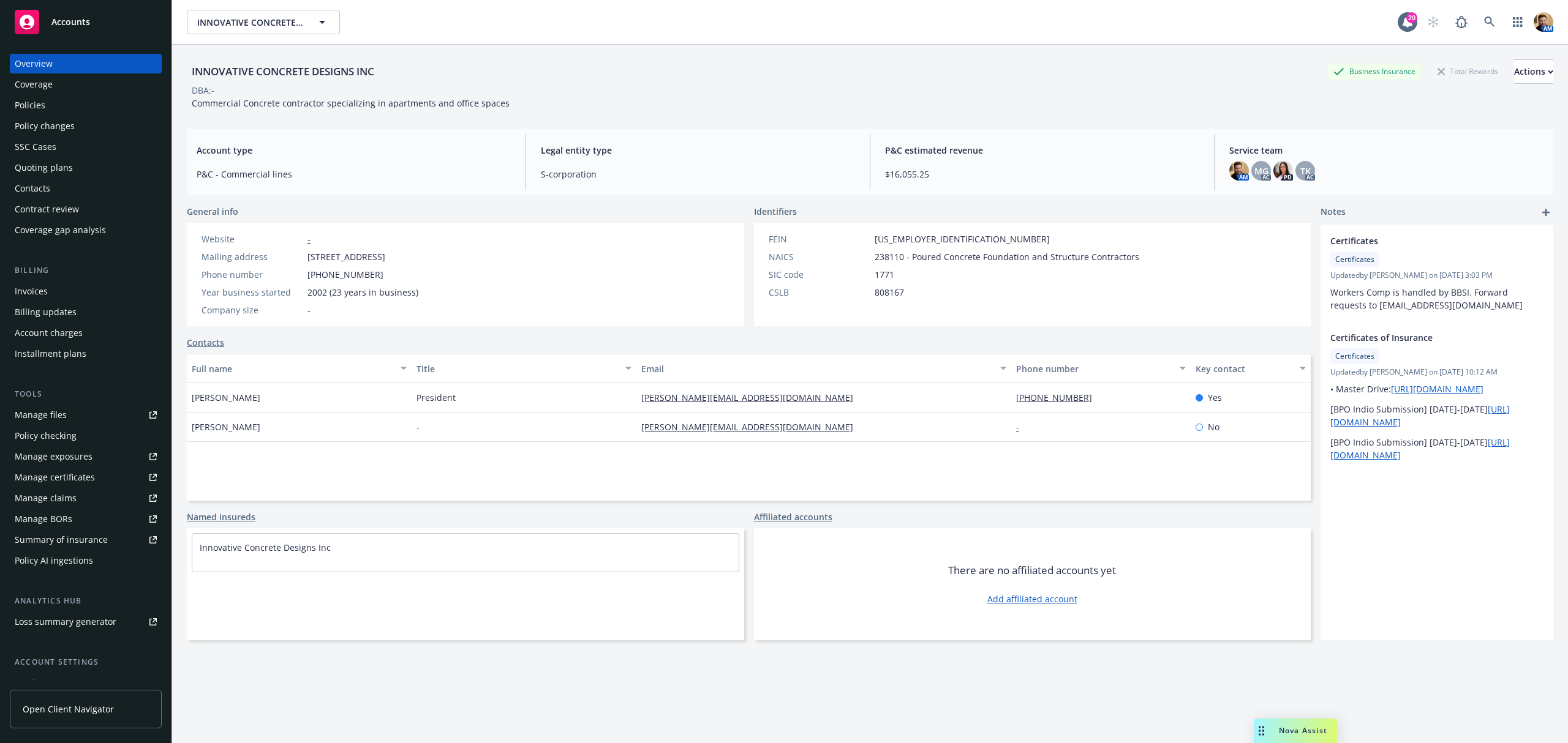
click at [35, 111] on div "Policies" at bounding box center [30, 105] width 31 height 19
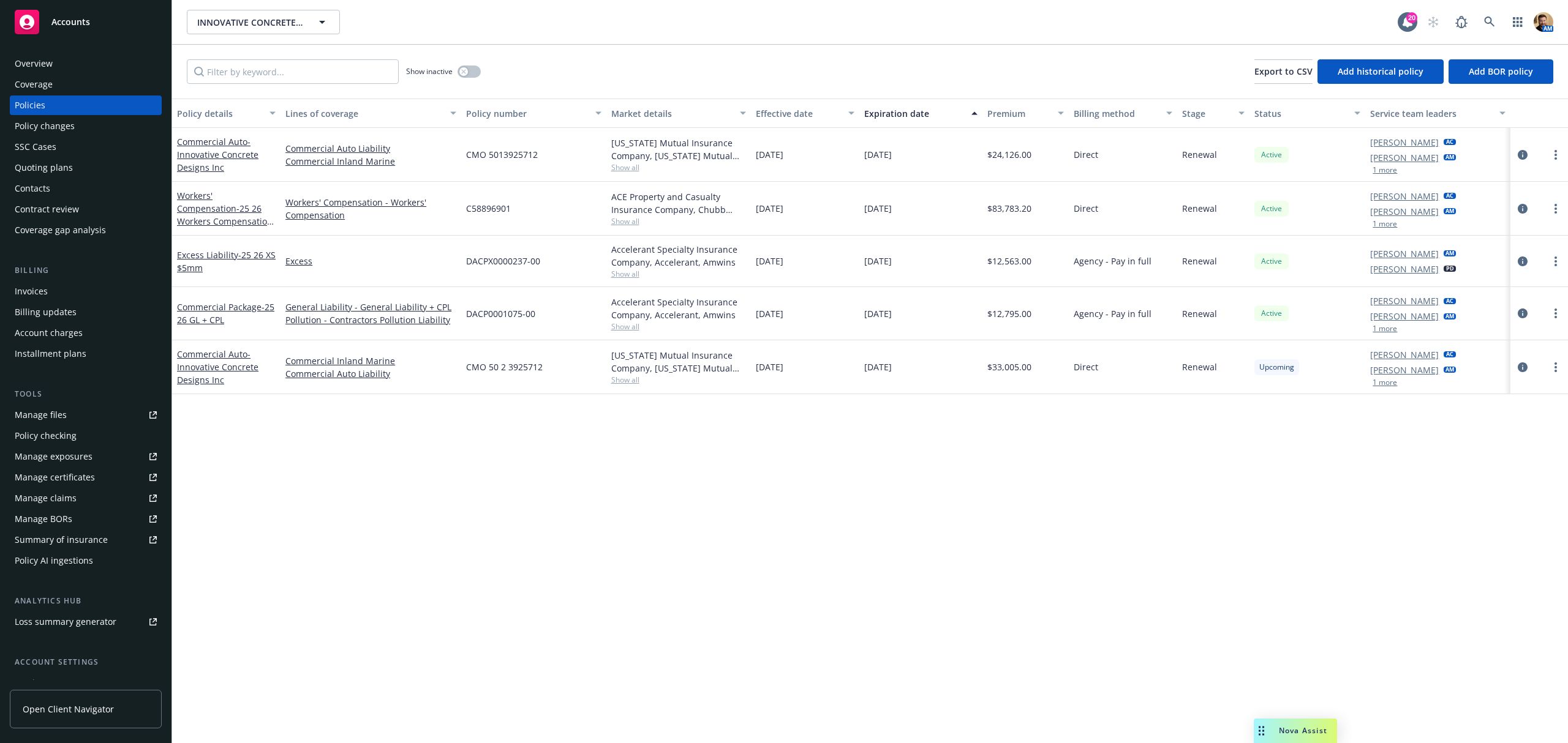
click at [27, 164] on div "Quoting plans" at bounding box center [44, 167] width 59 height 19
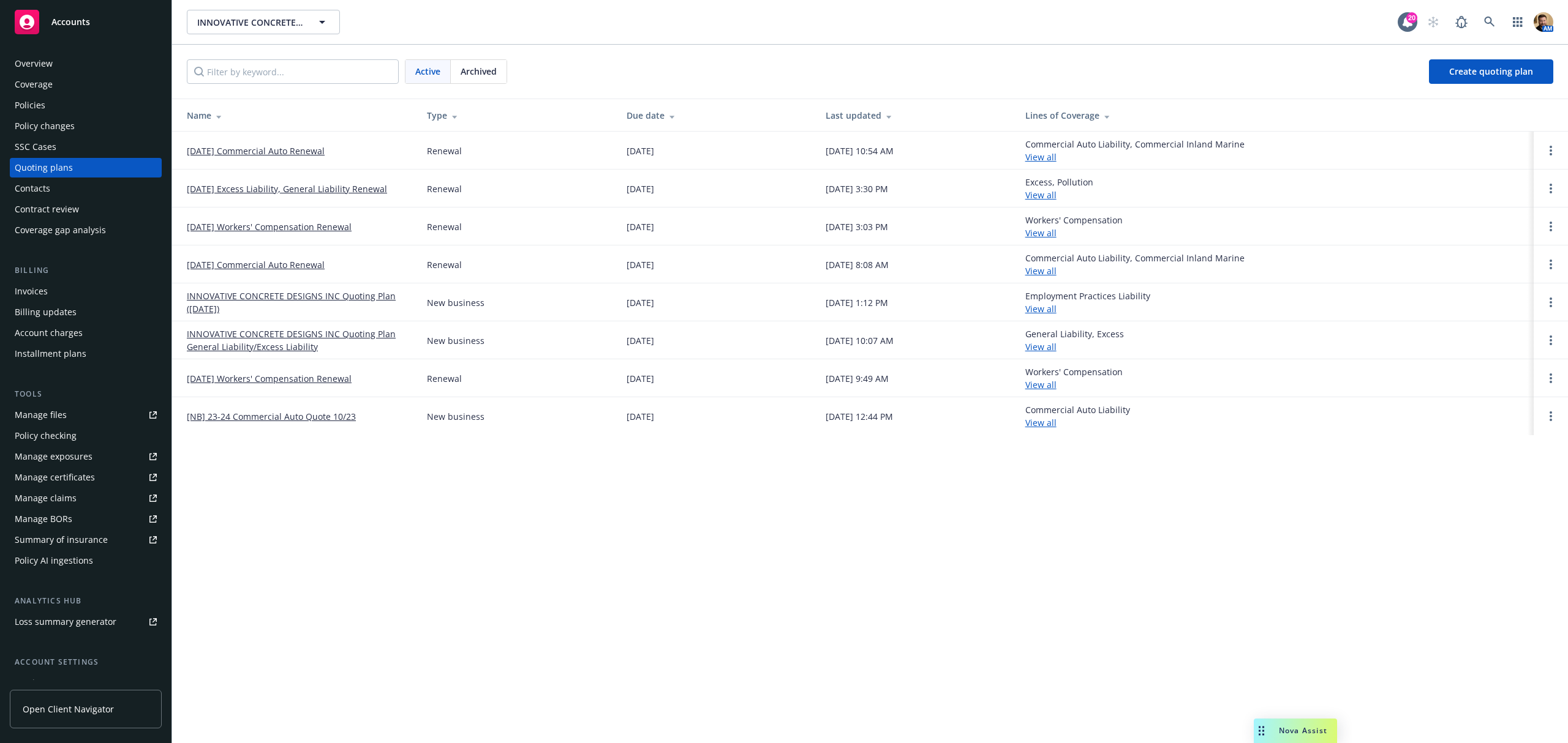
click at [229, 150] on link "[DATE] Commercial Auto Renewal" at bounding box center [255, 151] width 138 height 13
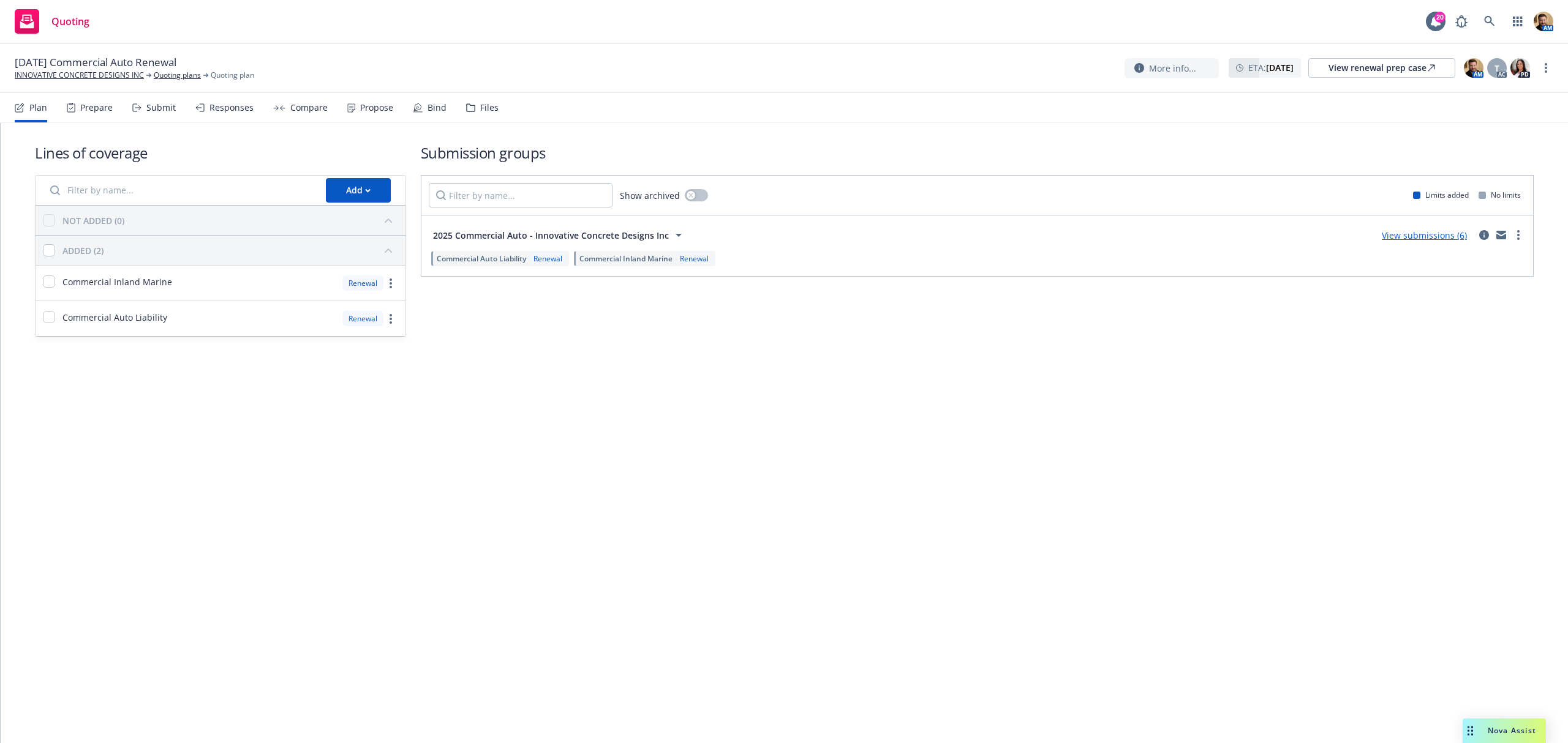
click at [174, 108] on div "Plan Prepare Submit Responses Compare Propose Bind Files" at bounding box center [257, 107] width 484 height 29
click at [168, 106] on div "Submit" at bounding box center [161, 108] width 29 height 10
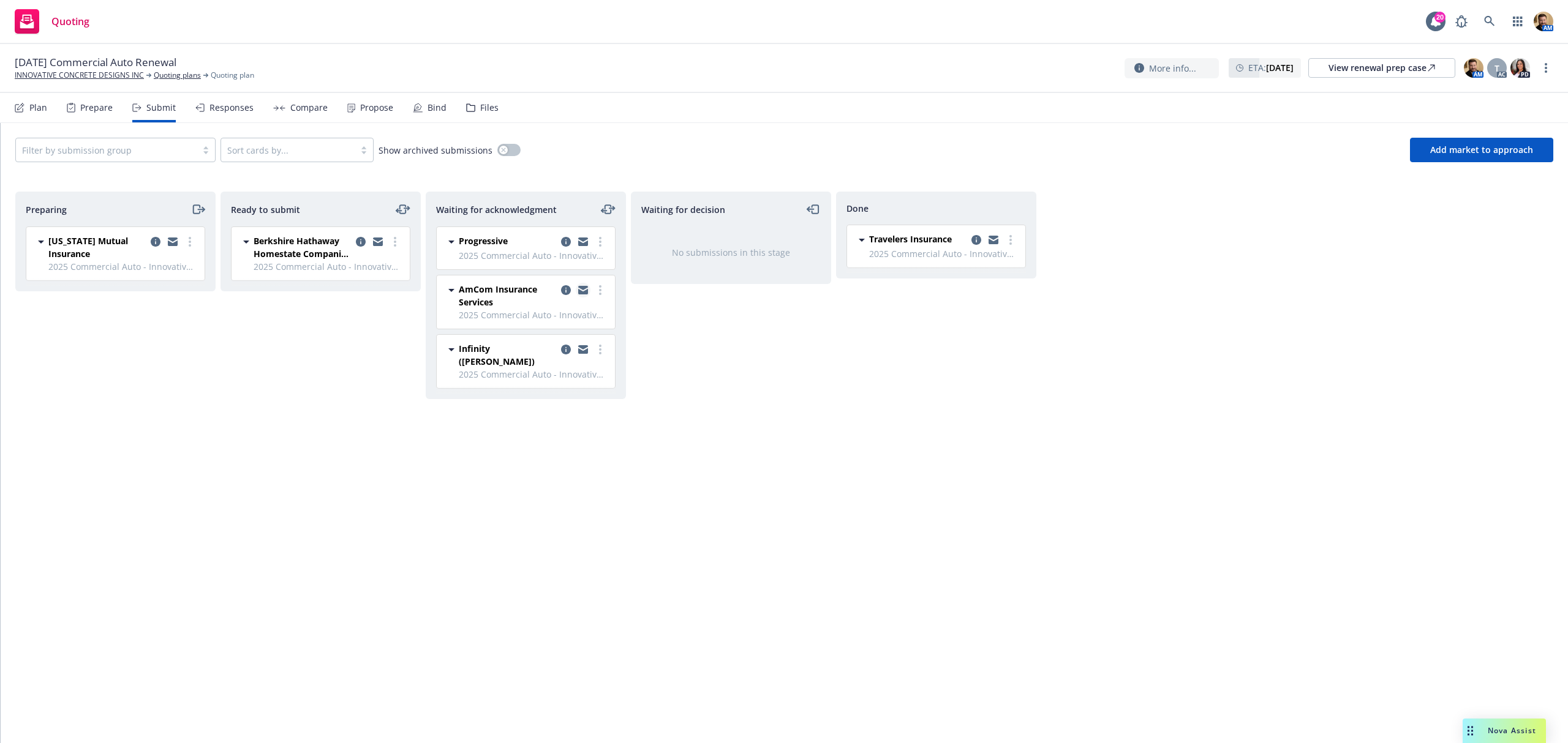
click at [579, 291] on icon "copy logging email" at bounding box center [584, 291] width 10 height 6
drag, startPoint x: 1469, startPoint y: 729, endPoint x: 1409, endPoint y: 730, distance: 60.0
click at [1411, 730] on icon "Drag to move" at bounding box center [1413, 731] width 6 height 10
click at [1499, 22] on link at bounding box center [1489, 21] width 24 height 24
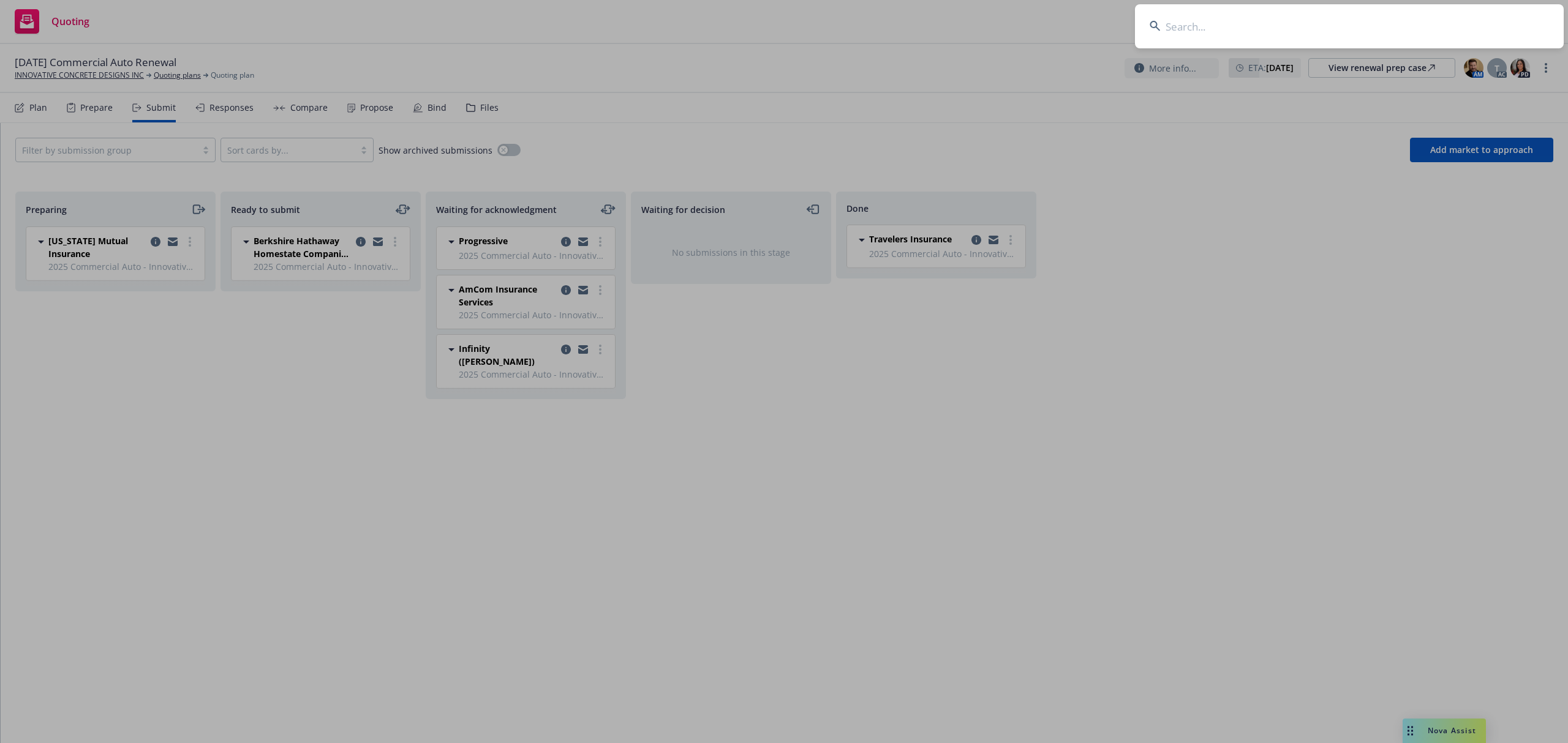
click at [1446, 23] on input at bounding box center [1350, 26] width 429 height 44
type input "cal forest"
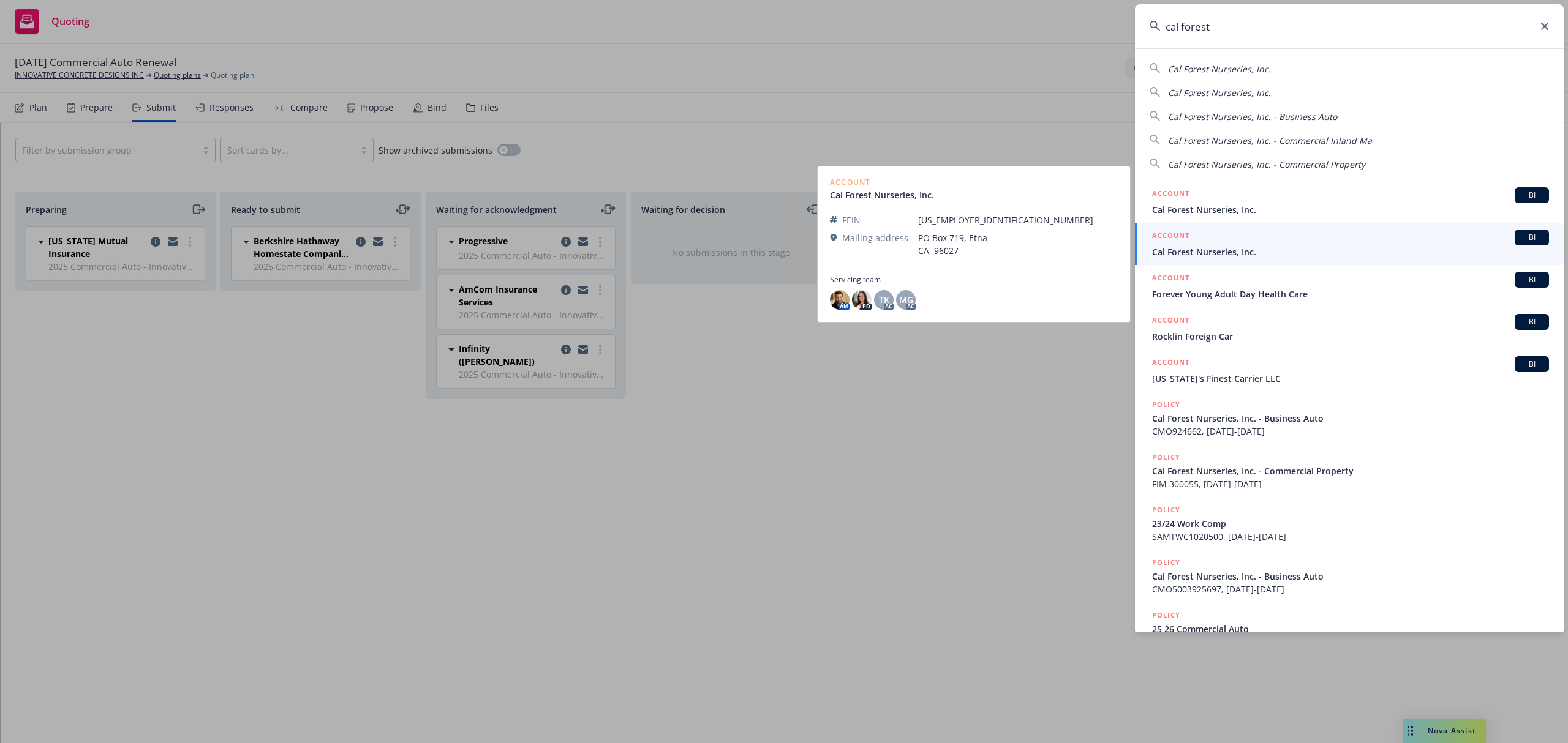
click at [1213, 255] on span "Cal Forest Nurseries, Inc." at bounding box center [1351, 251] width 397 height 13
